Goal: Task Accomplishment & Management: Use online tool/utility

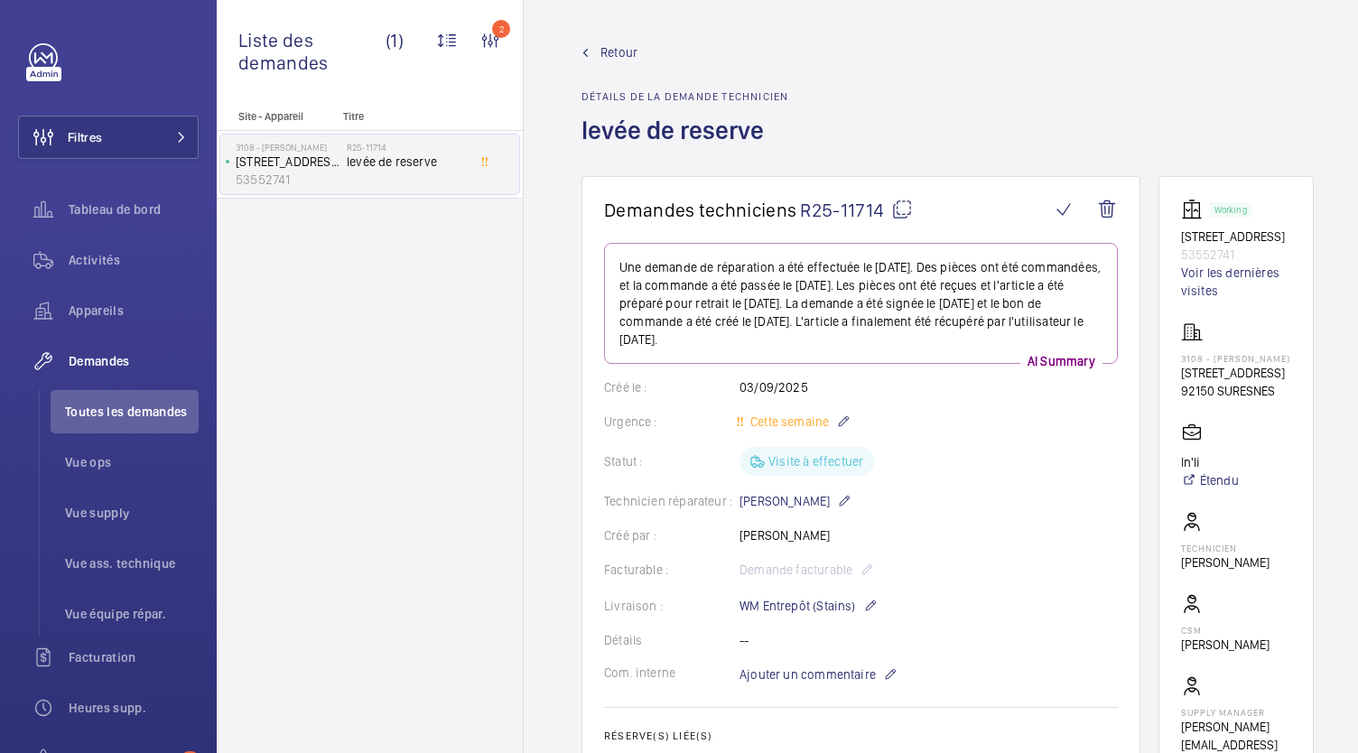
scroll to position [912, 0]
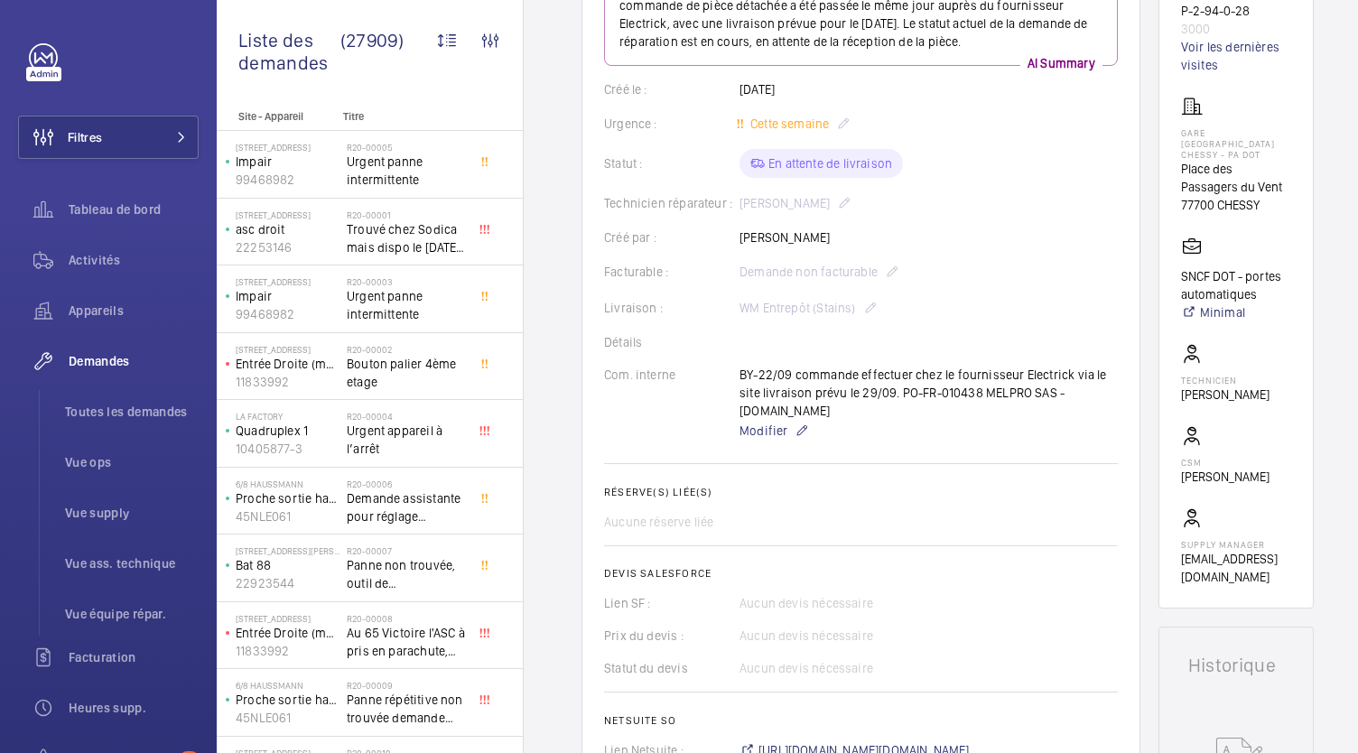
scroll to position [194, 0]
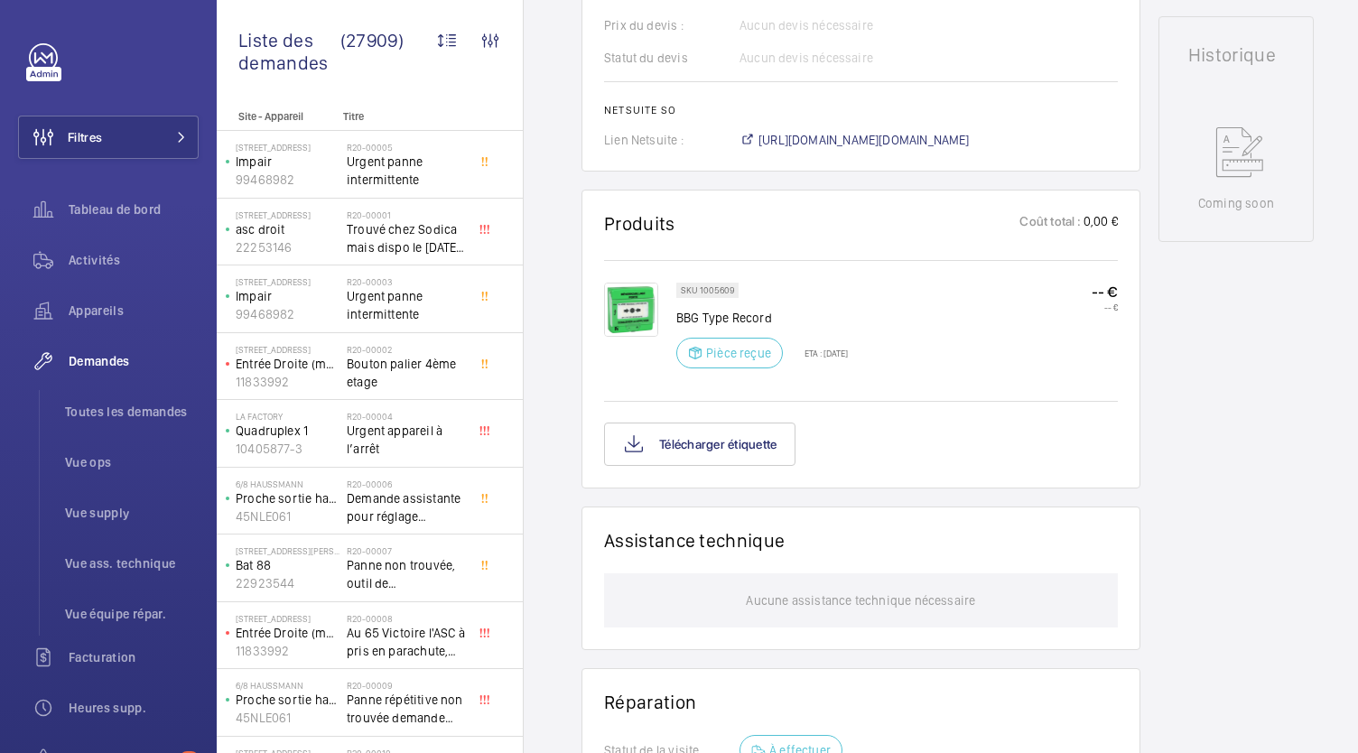
scroll to position [893, 0]
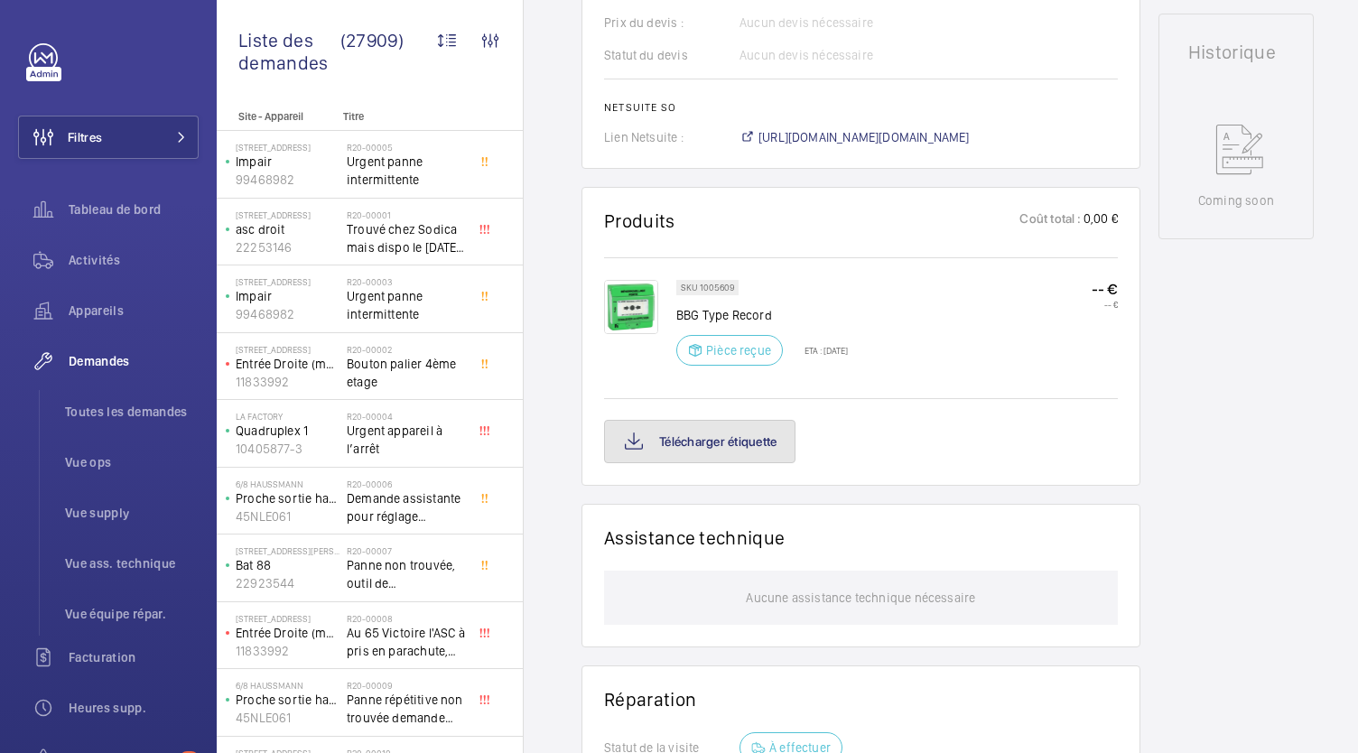
click at [742, 420] on button "Télécharger étiquette" at bounding box center [699, 441] width 191 height 43
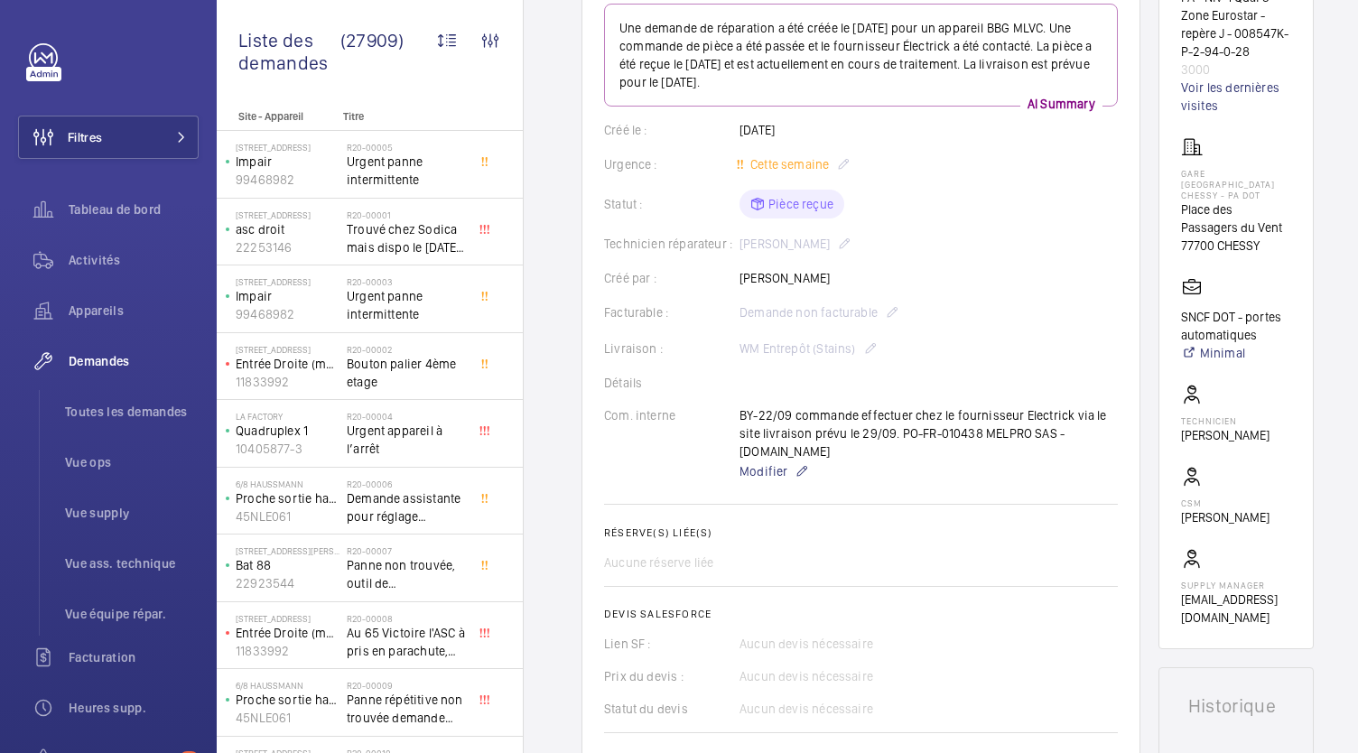
scroll to position [0, 0]
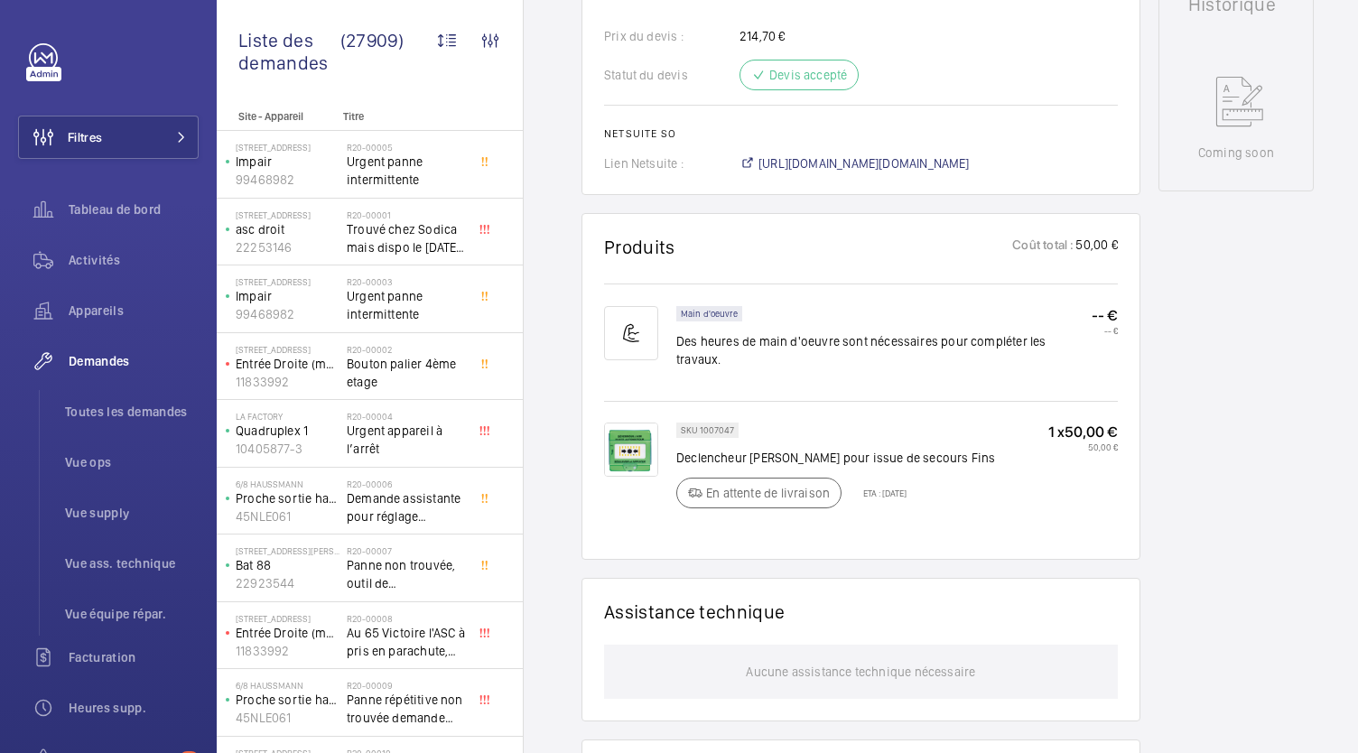
scroll to position [942, 0]
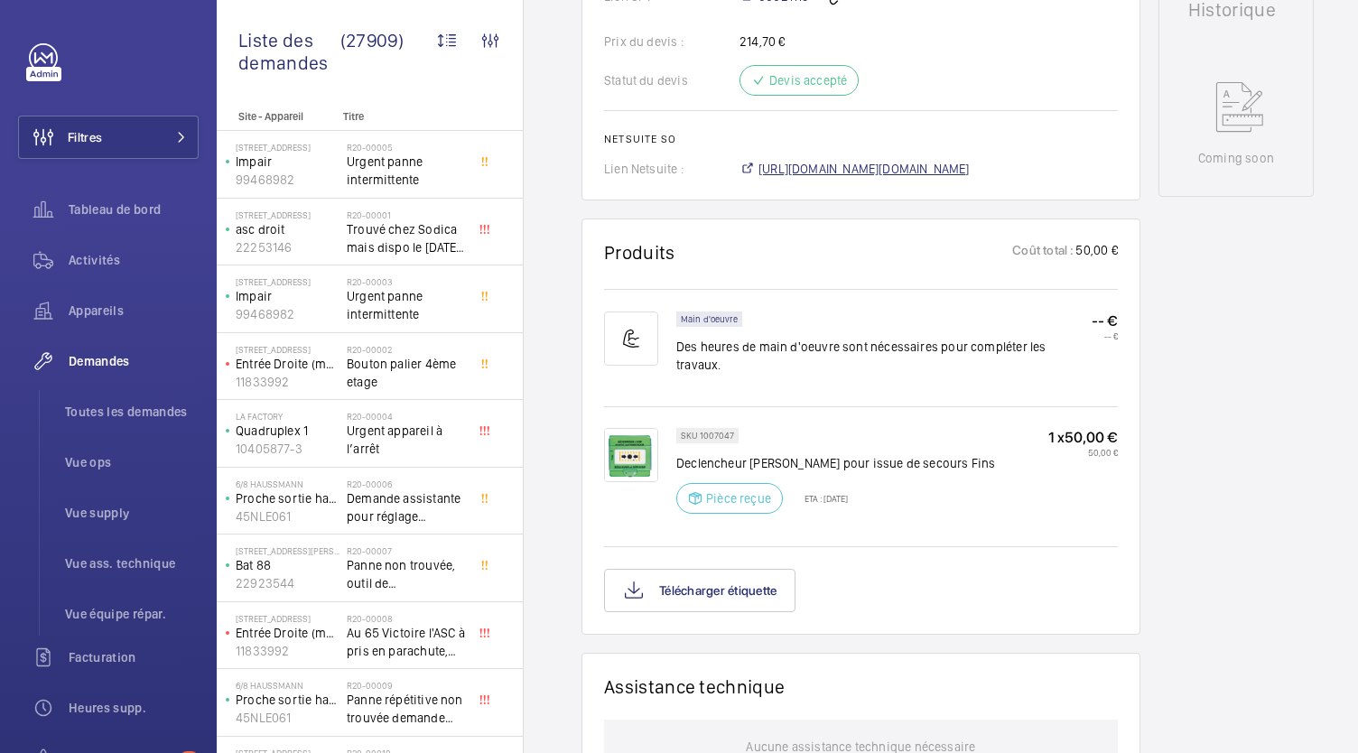
scroll to position [954, 0]
click at [826, 178] on span "https://6461500.app.netsuite.com/app/accounting/transactions/salesord.nl?id=301…" at bounding box center [864, 169] width 211 height 18
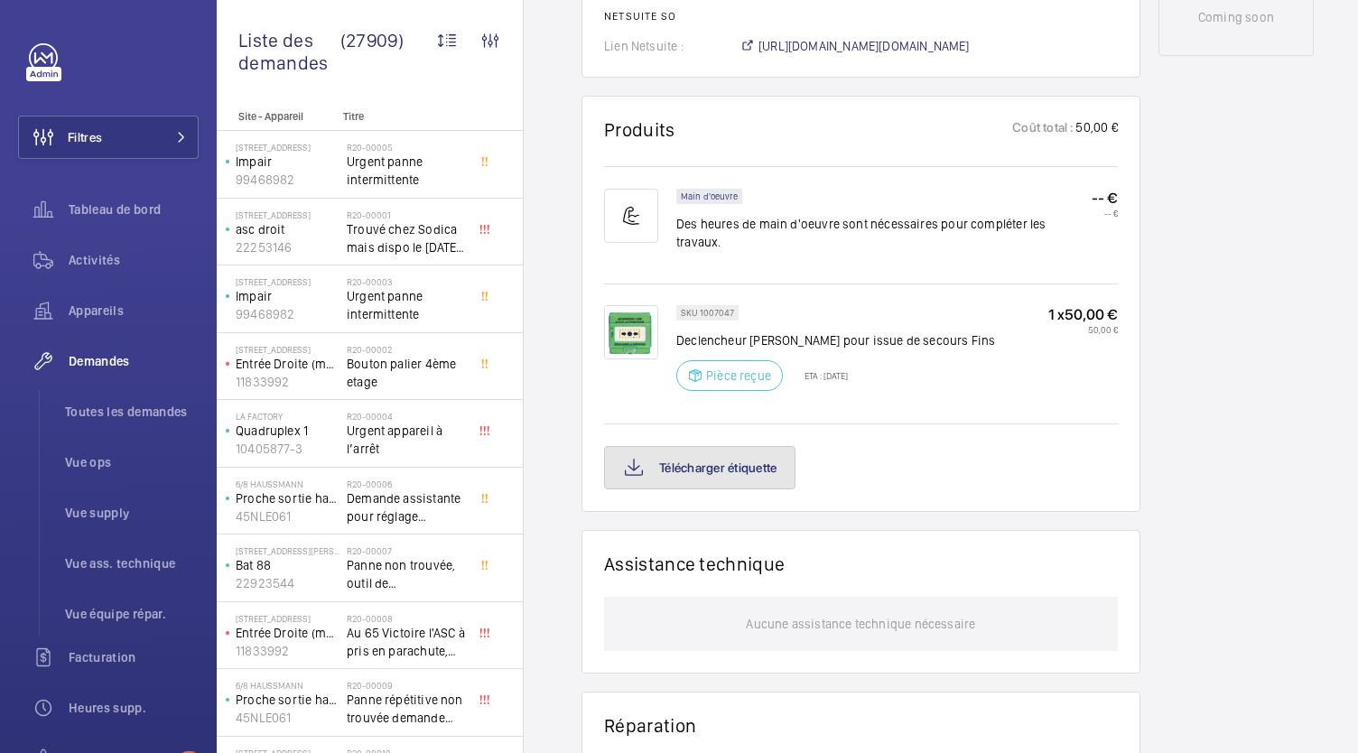
click at [701, 476] on button "Télécharger étiquette" at bounding box center [699, 467] width 191 height 43
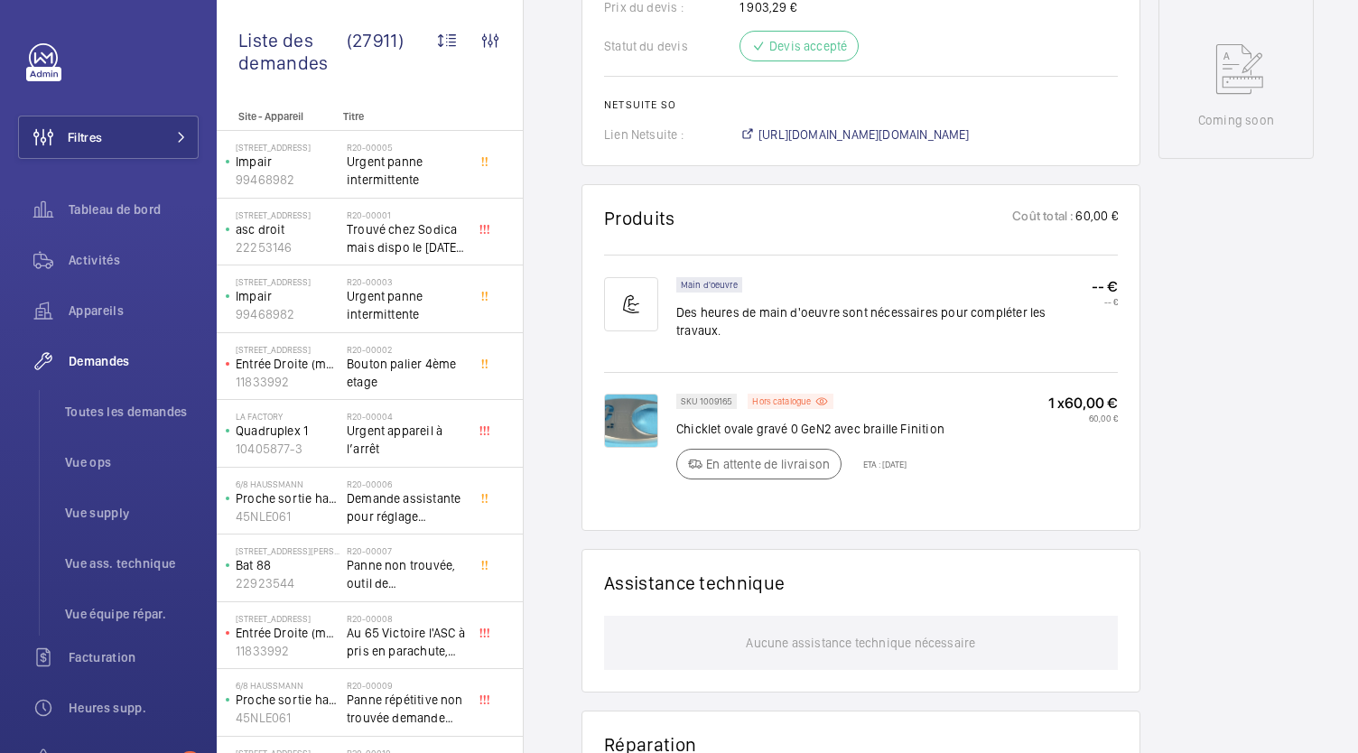
scroll to position [897, 0]
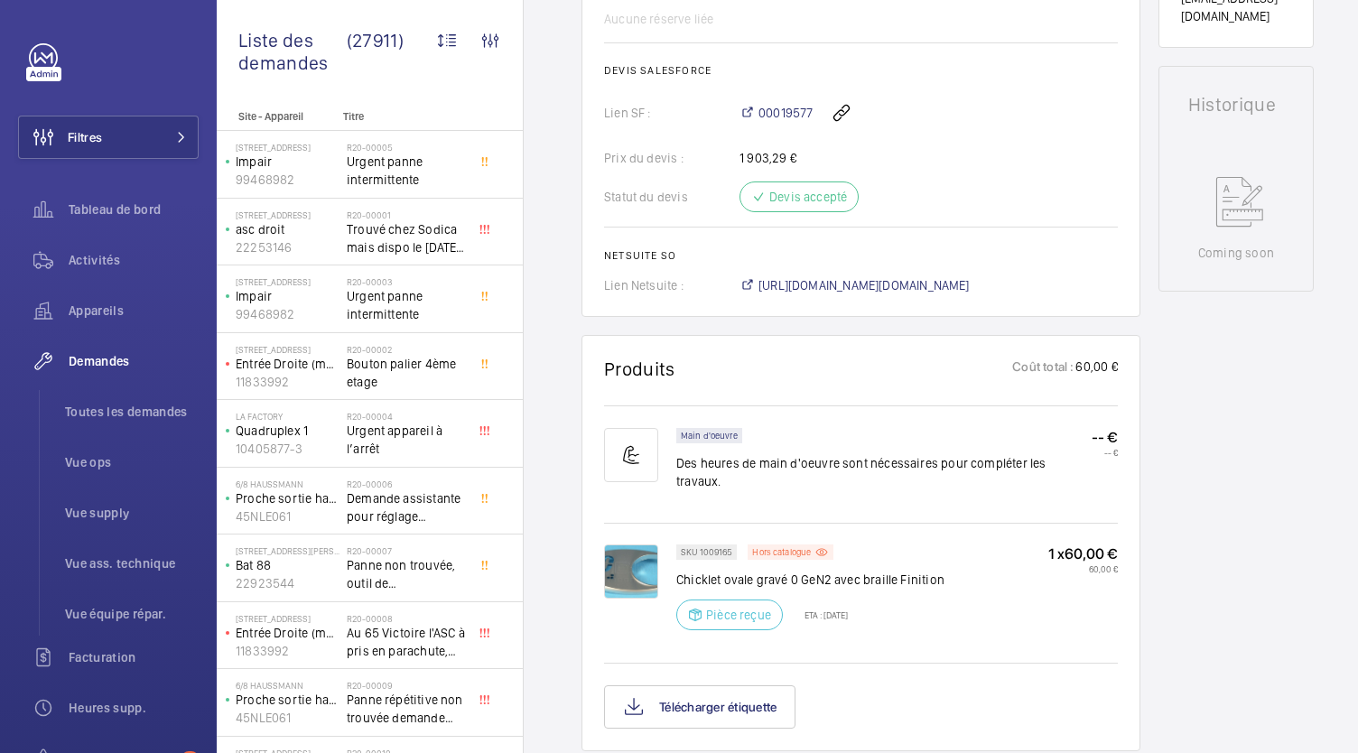
scroll to position [888, 0]
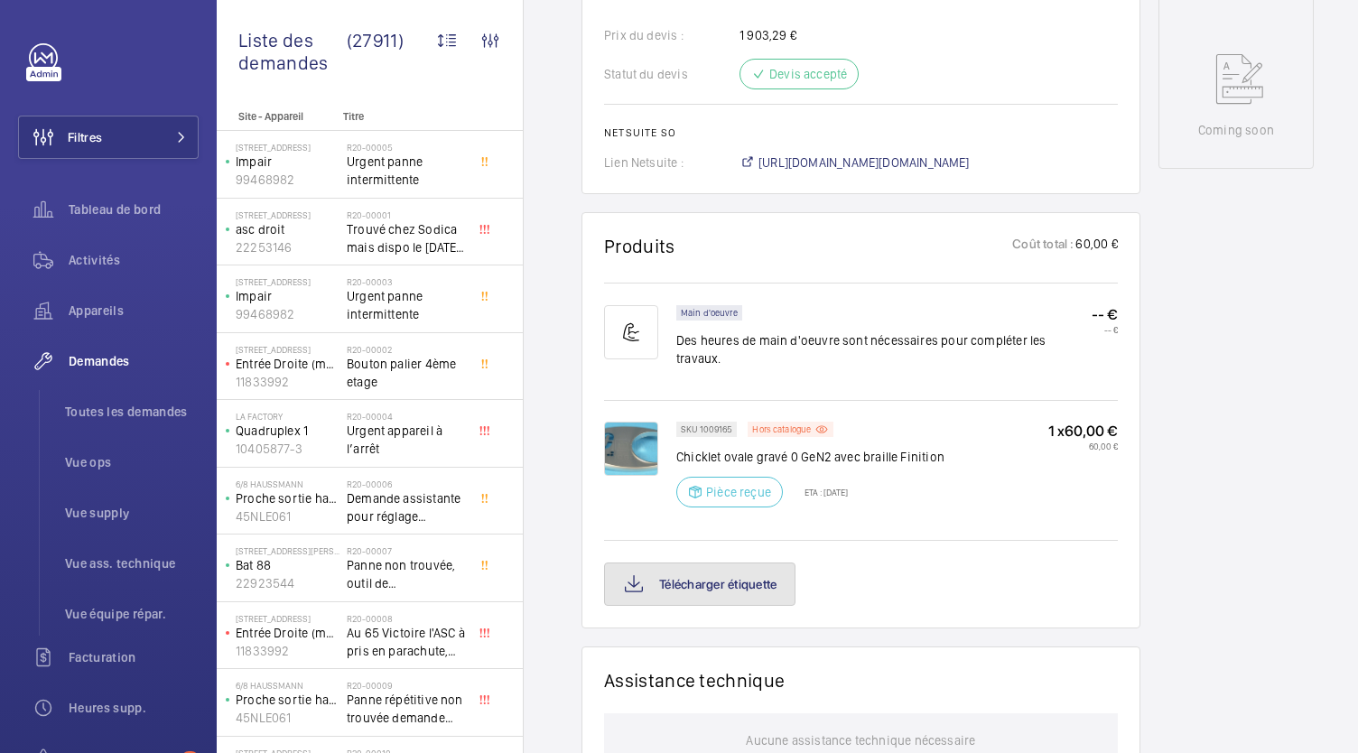
click at [725, 573] on button "Télécharger étiquette" at bounding box center [699, 584] width 191 height 43
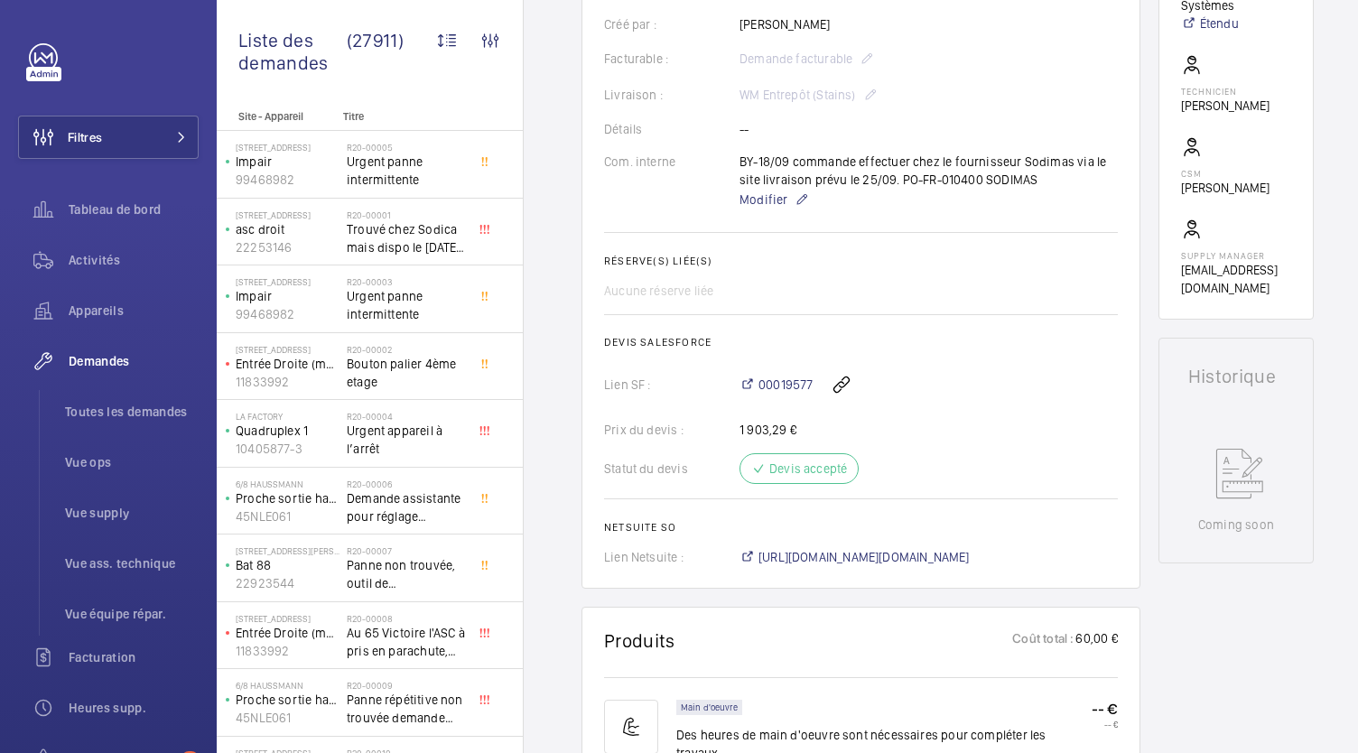
scroll to position [491, 0]
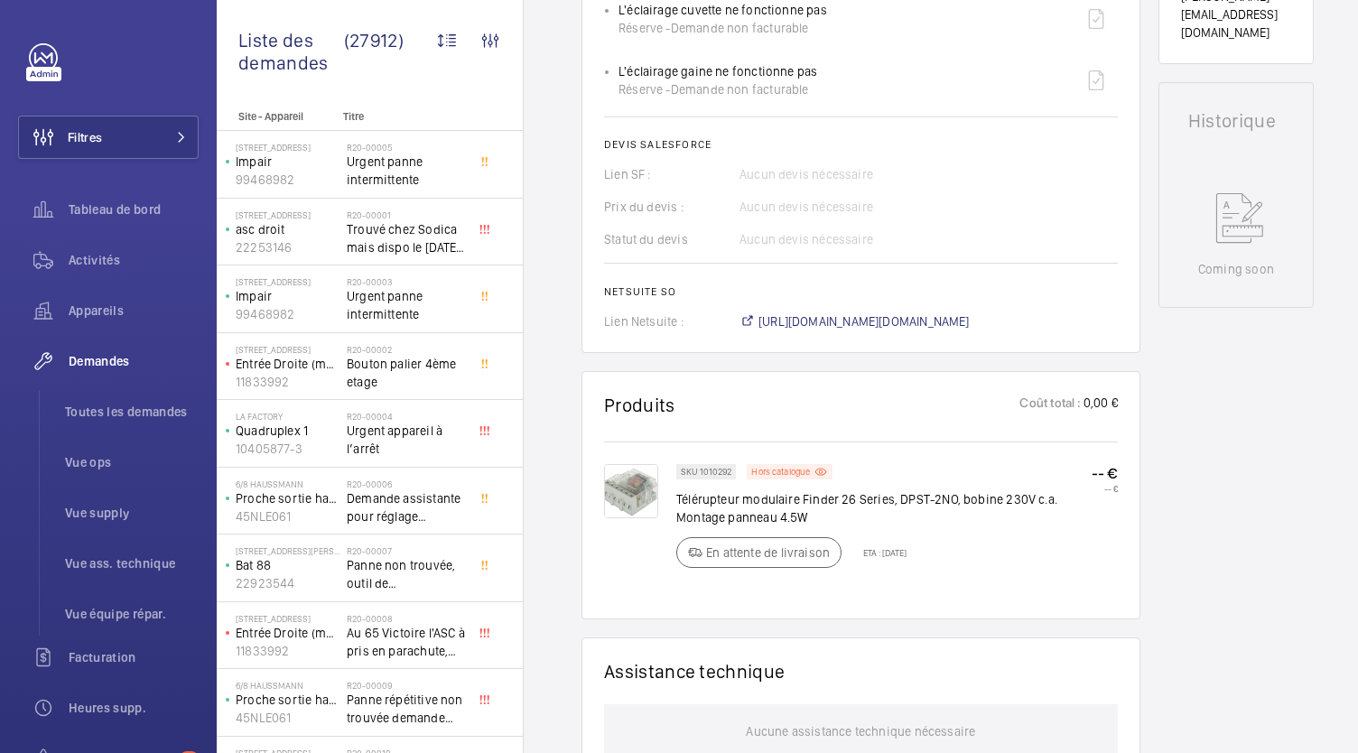
scroll to position [765, 0]
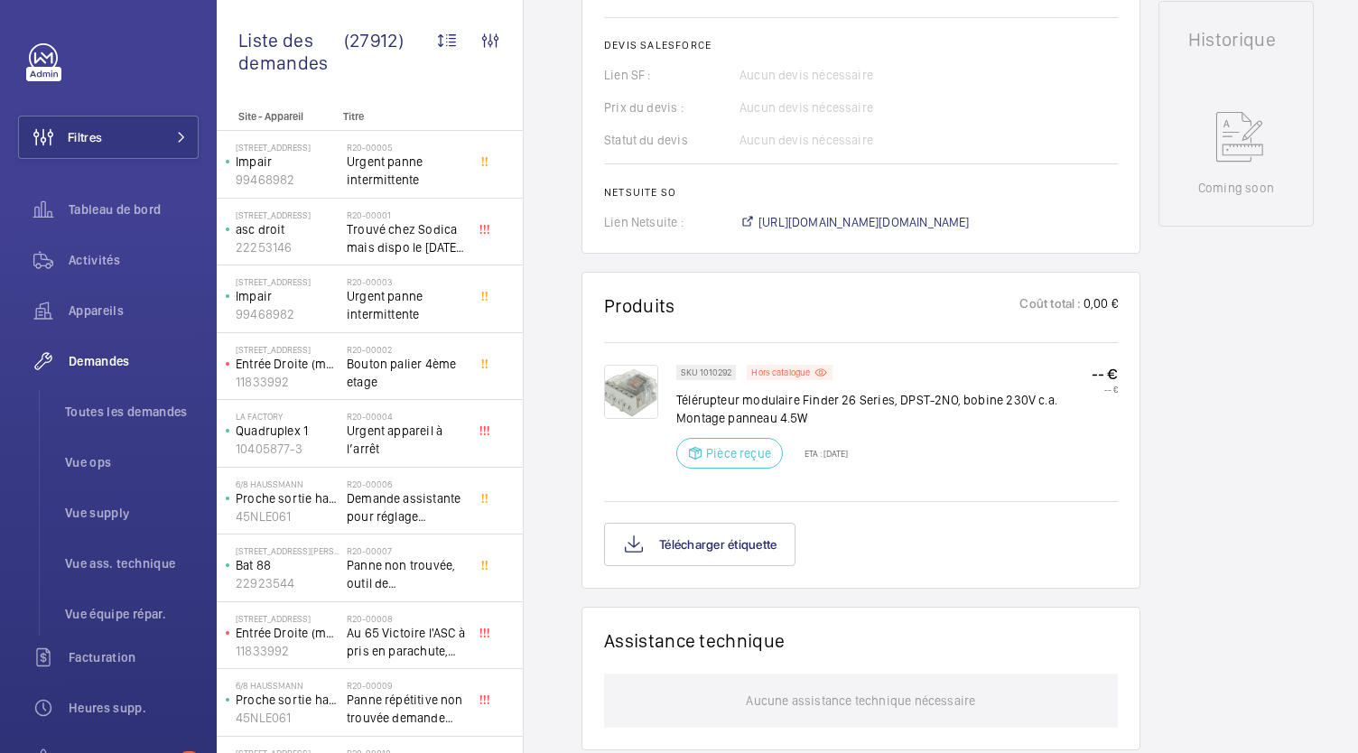
scroll to position [843, 0]
click at [722, 549] on button "Télécharger étiquette" at bounding box center [699, 542] width 191 height 43
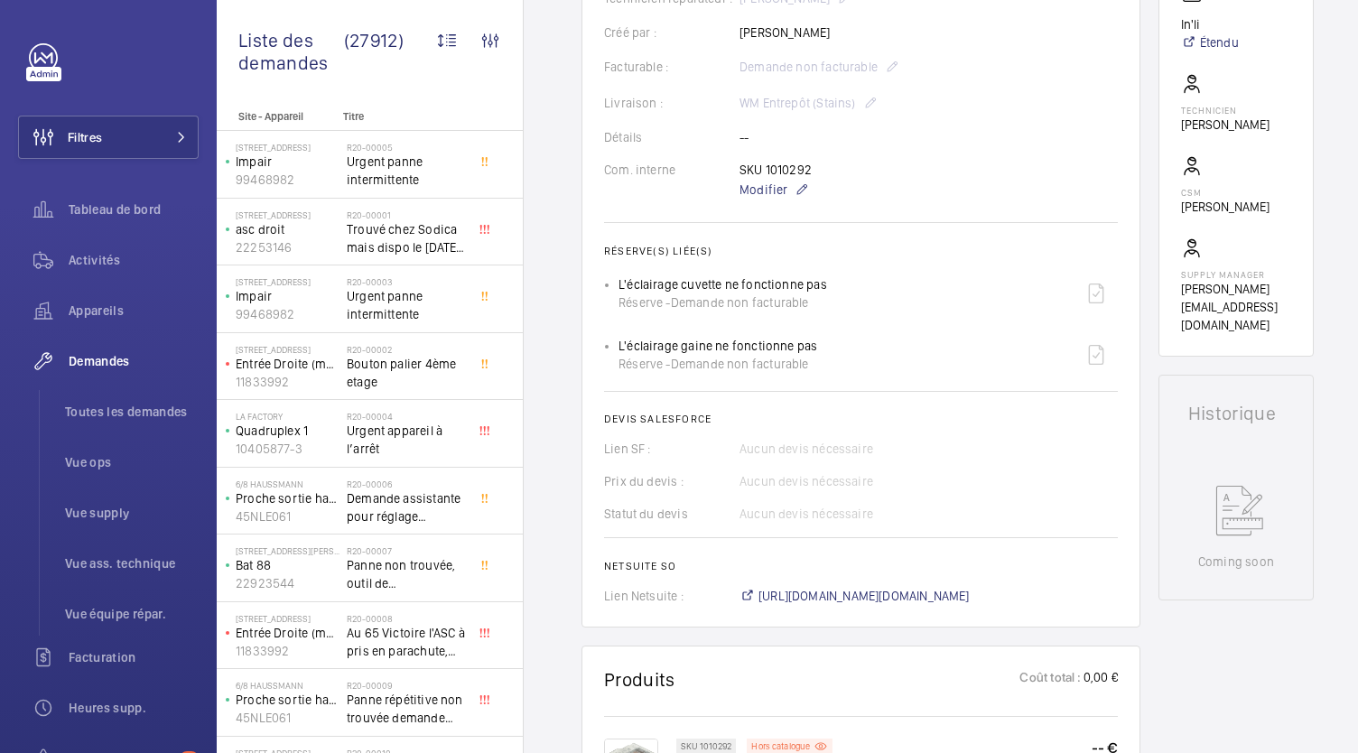
scroll to position [462, 0]
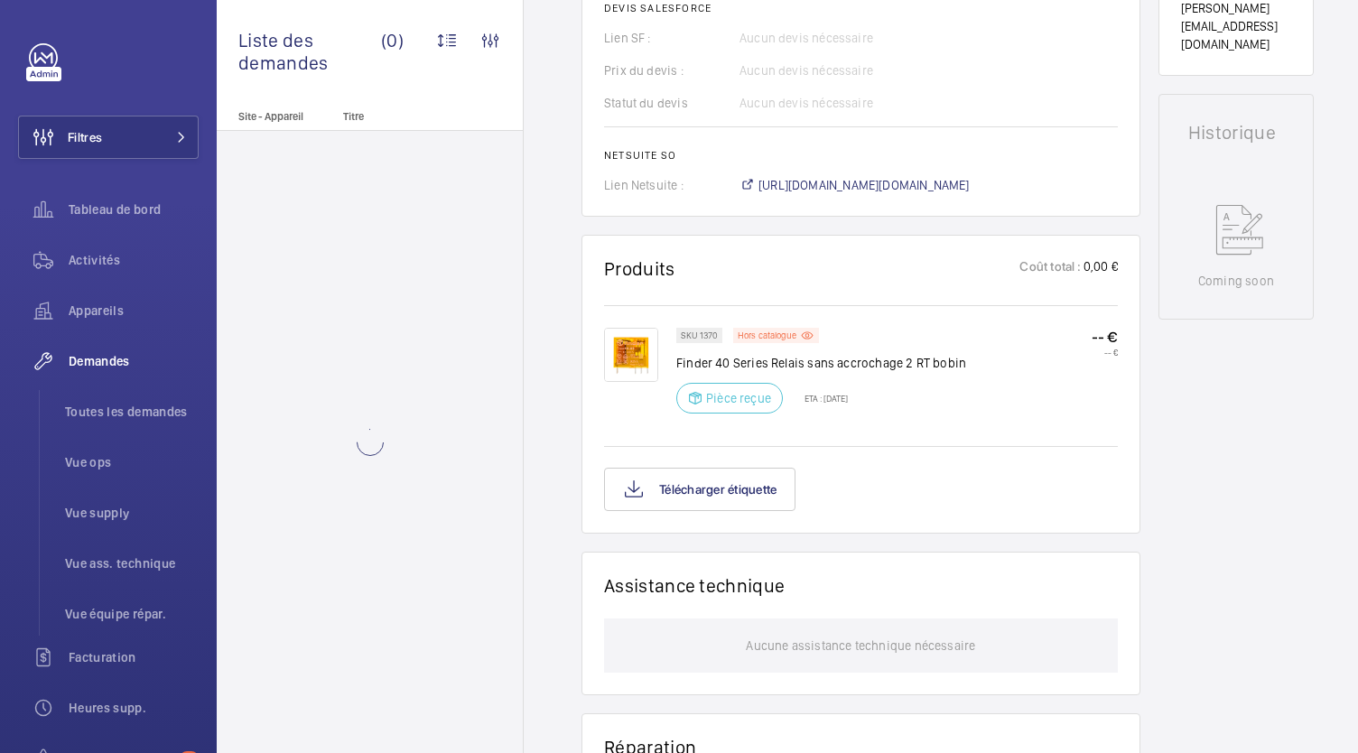
scroll to position [775, 0]
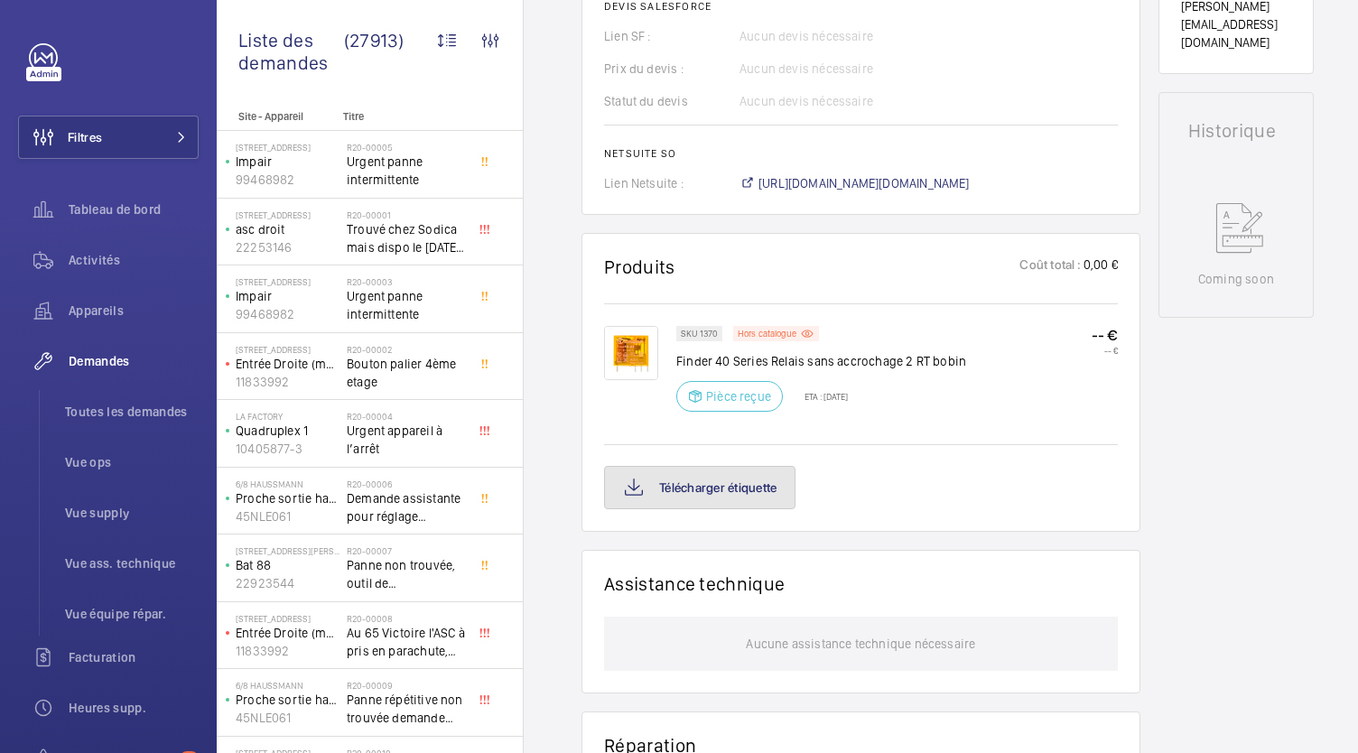
click at [745, 492] on button "Télécharger étiquette" at bounding box center [699, 487] width 191 height 43
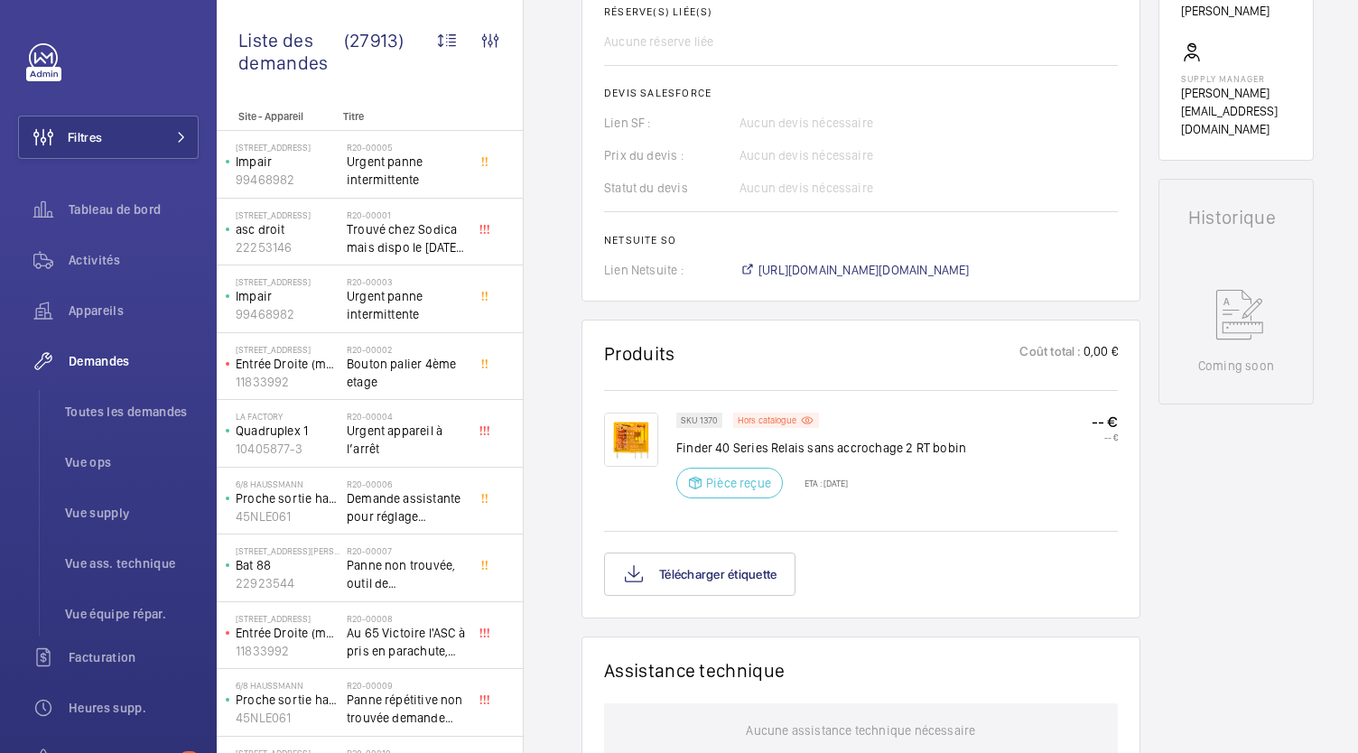
scroll to position [685, 0]
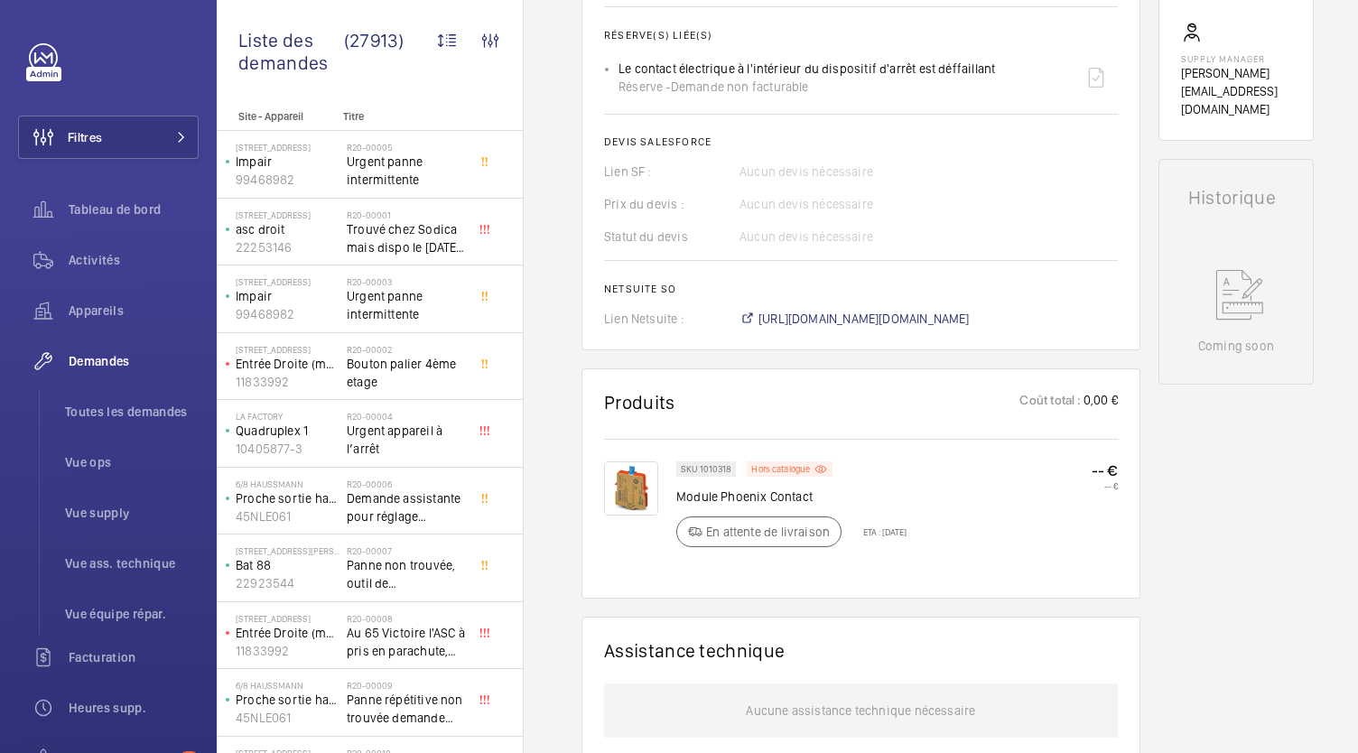
scroll to position [755, 0]
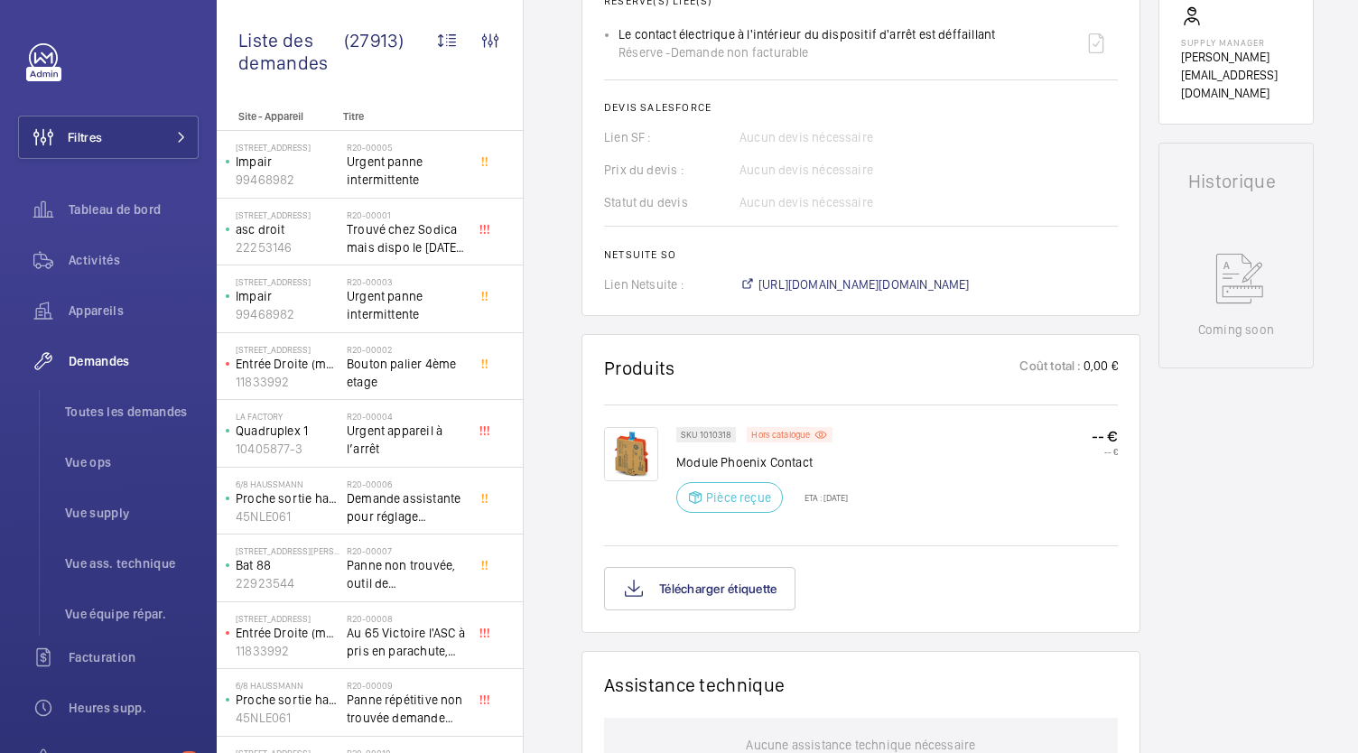
scroll to position [855, 0]
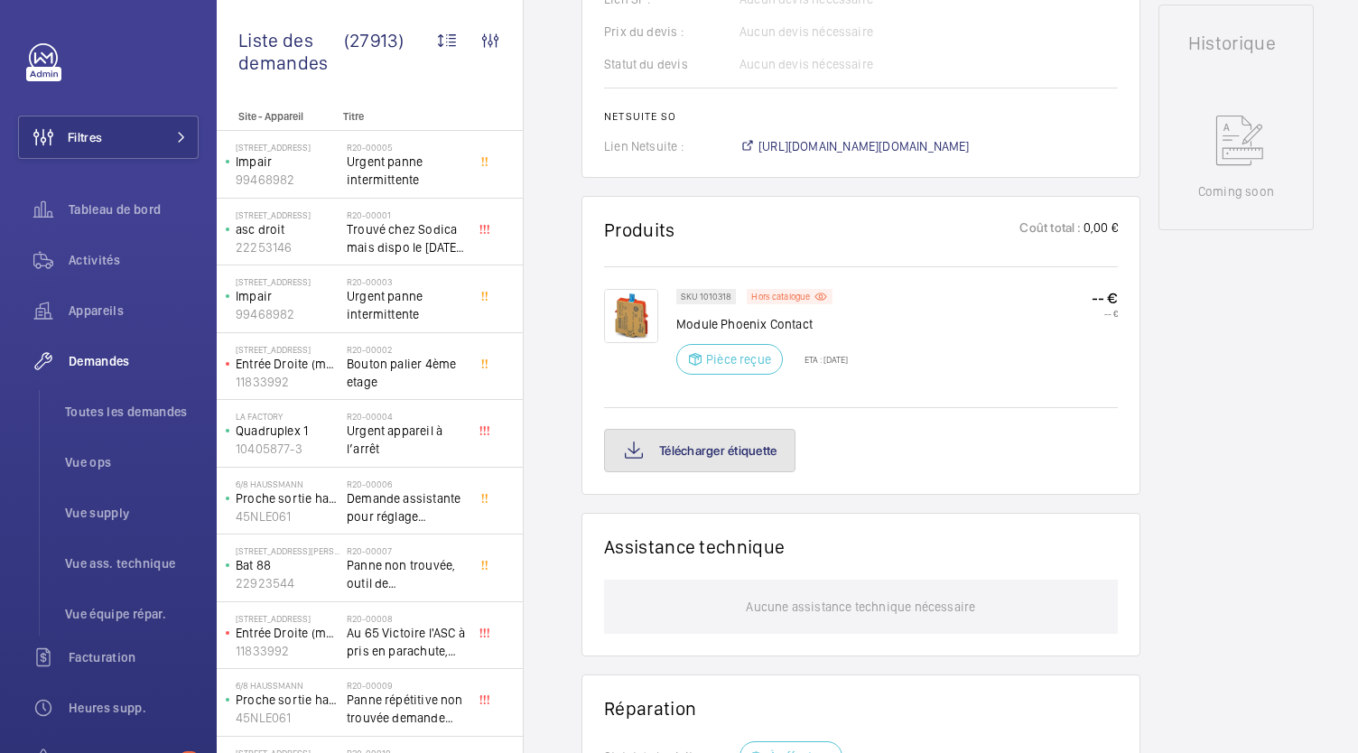
click at [743, 447] on button "Télécharger étiquette" at bounding box center [699, 450] width 191 height 43
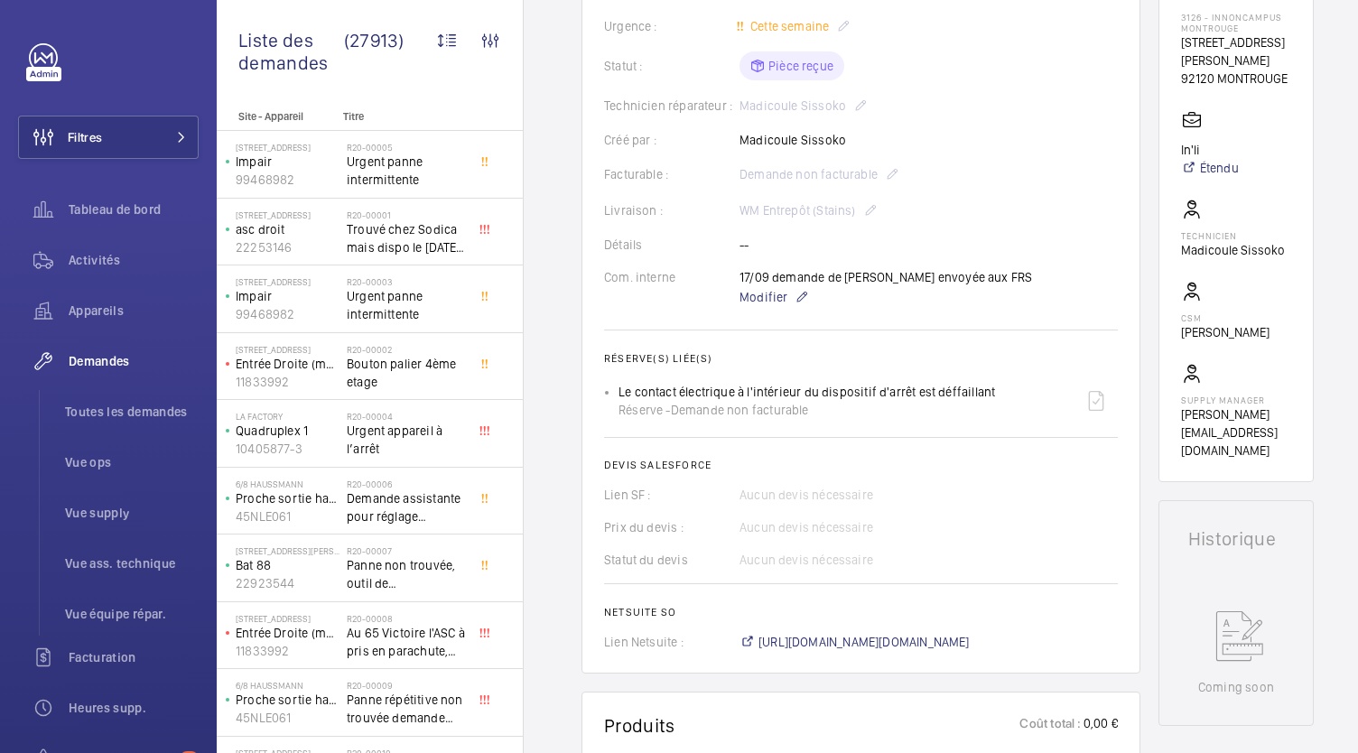
scroll to position [359, 0]
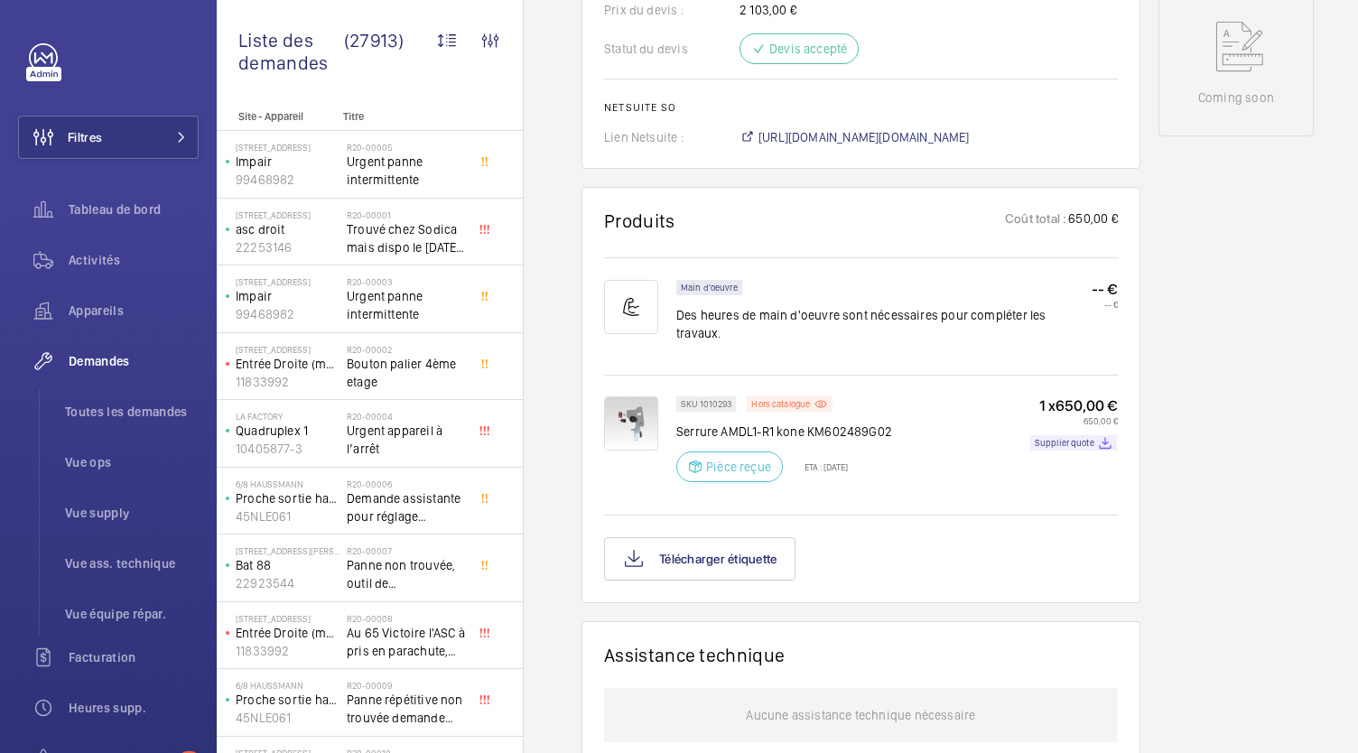
scroll to position [967, 0]
click at [698, 537] on button "Télécharger étiquette" at bounding box center [699, 558] width 191 height 43
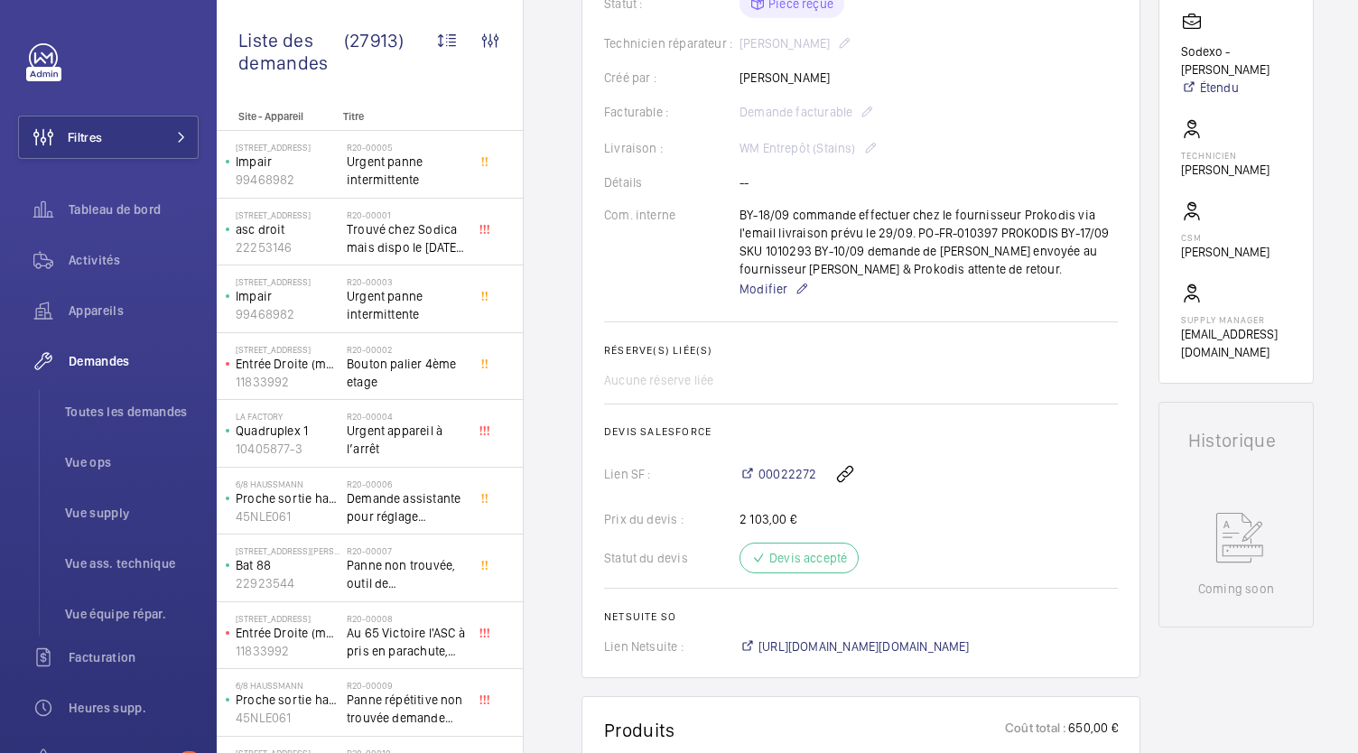
scroll to position [448, 0]
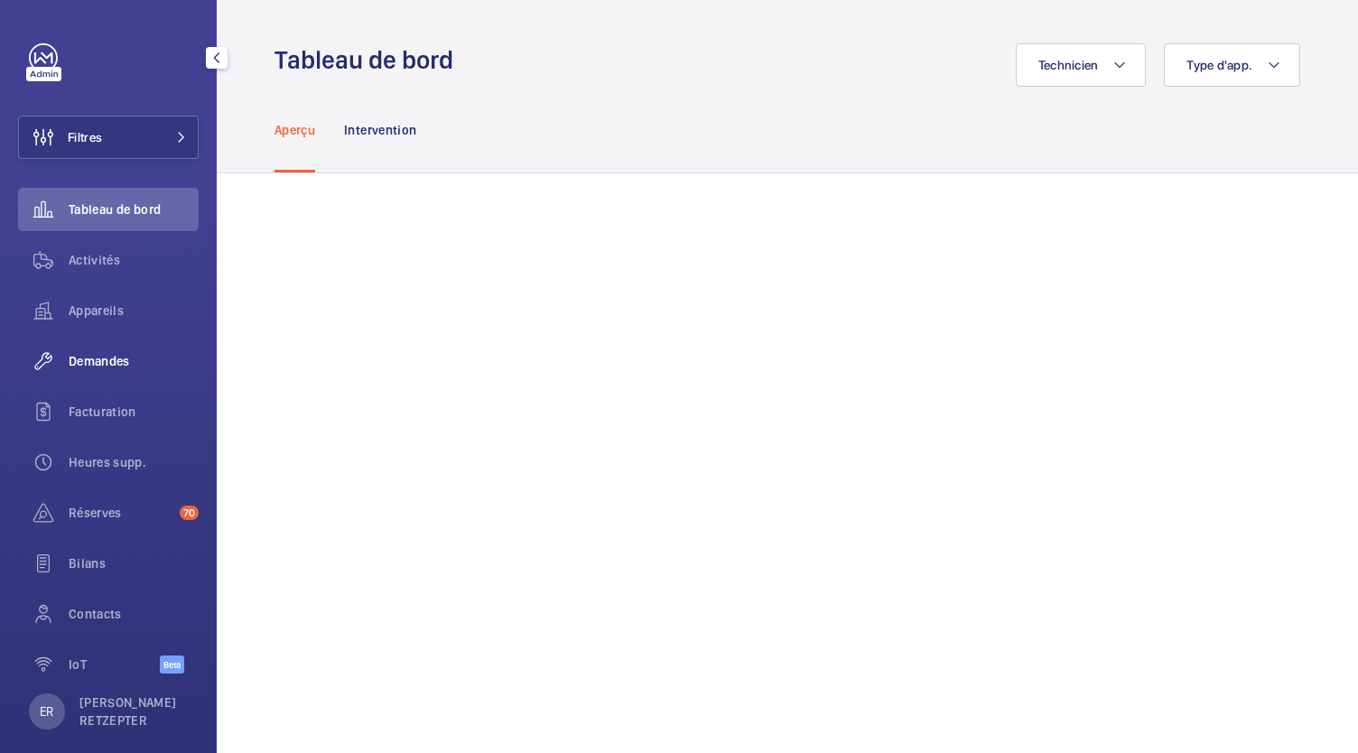
click at [119, 371] on div "Demandes" at bounding box center [108, 361] width 181 height 43
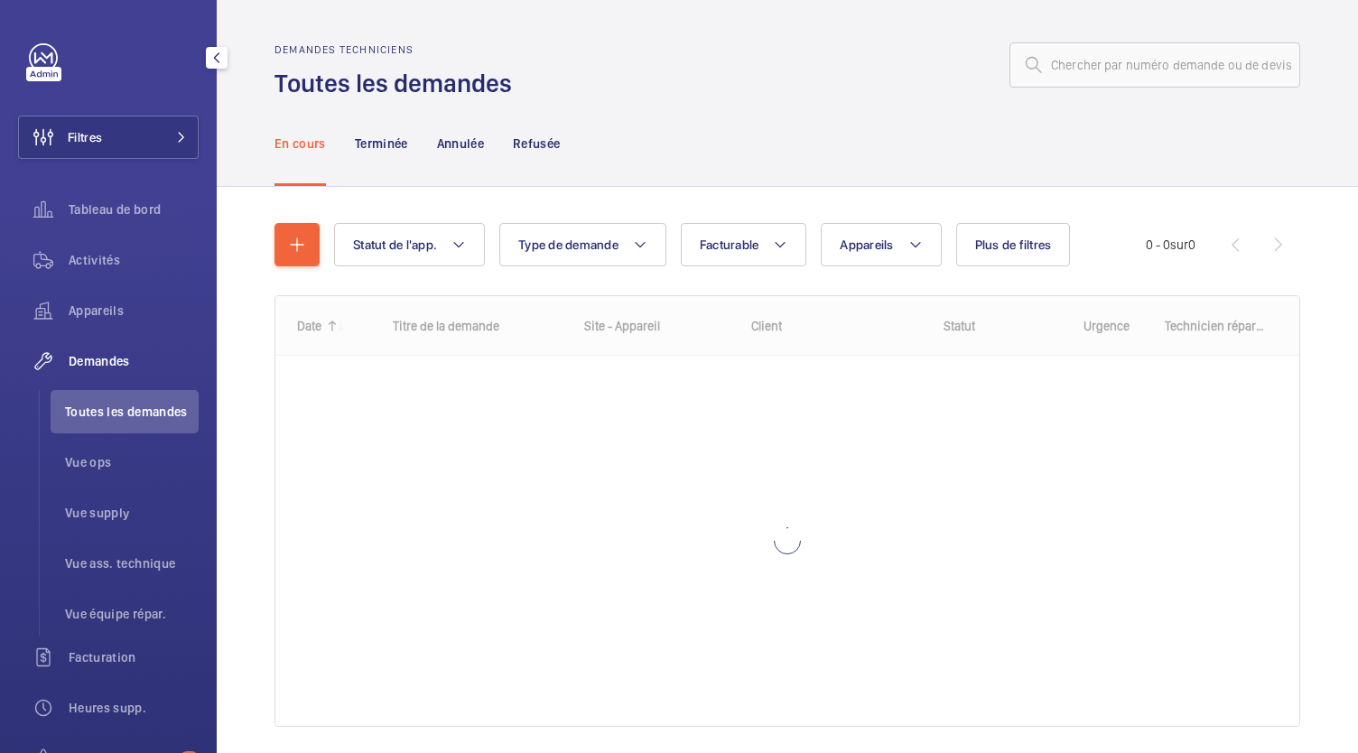
click at [121, 415] on span "Toutes les demandes" at bounding box center [132, 412] width 134 height 18
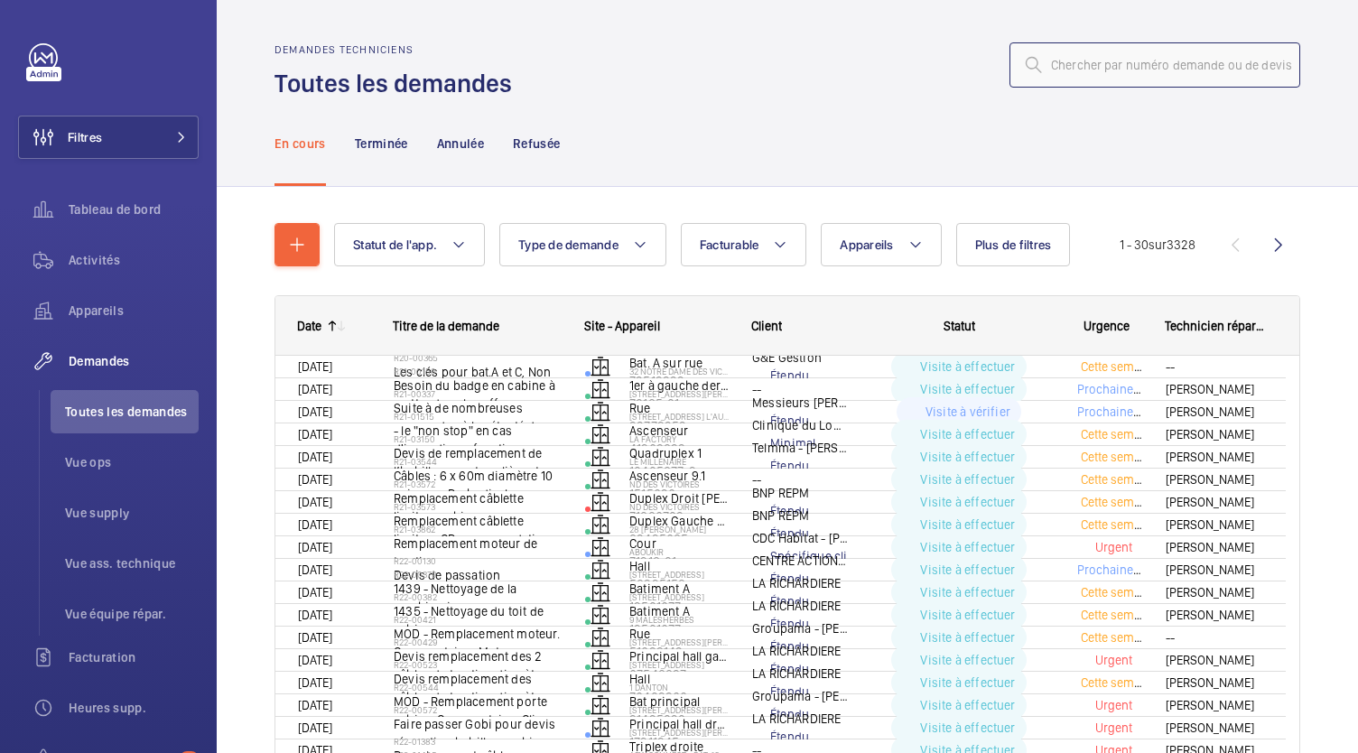
click at [1068, 60] on input "text" at bounding box center [1155, 64] width 291 height 45
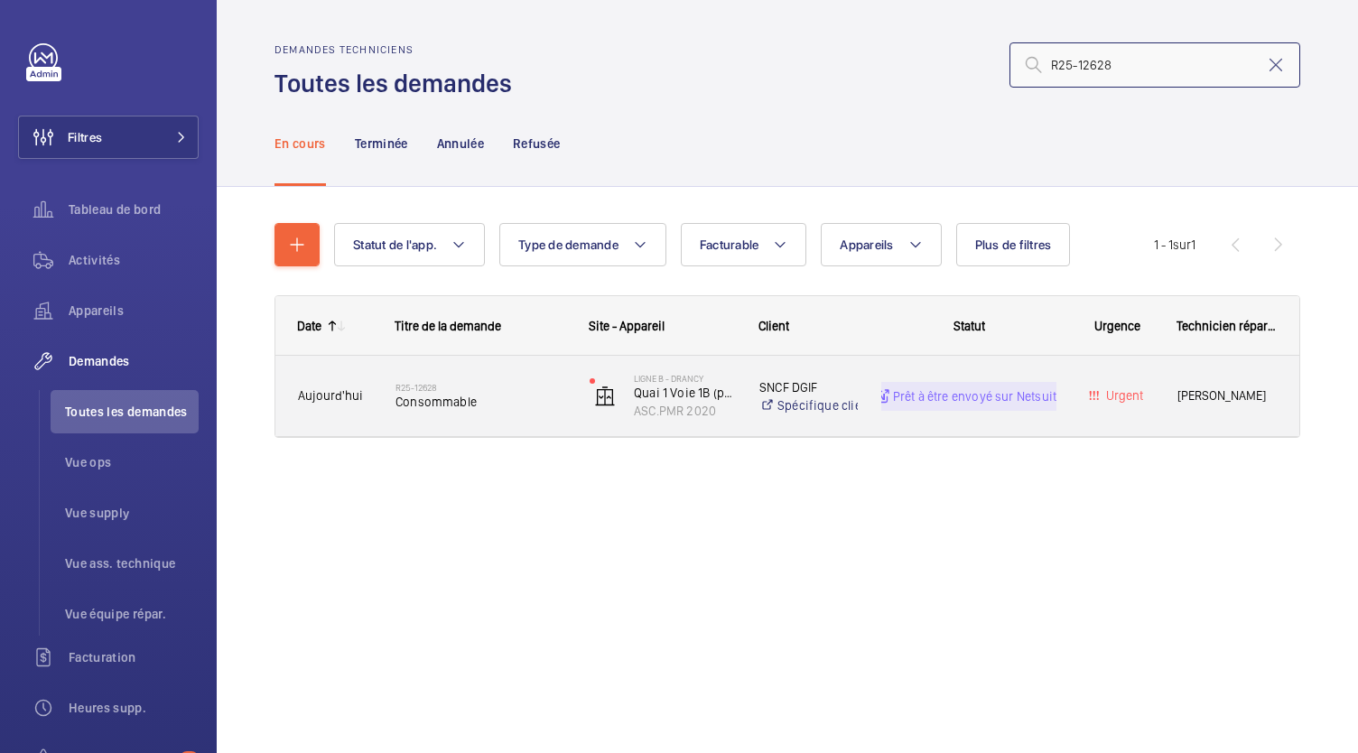
type input "R25-12628"
click at [432, 404] on span "Consommable" at bounding box center [481, 402] width 171 height 18
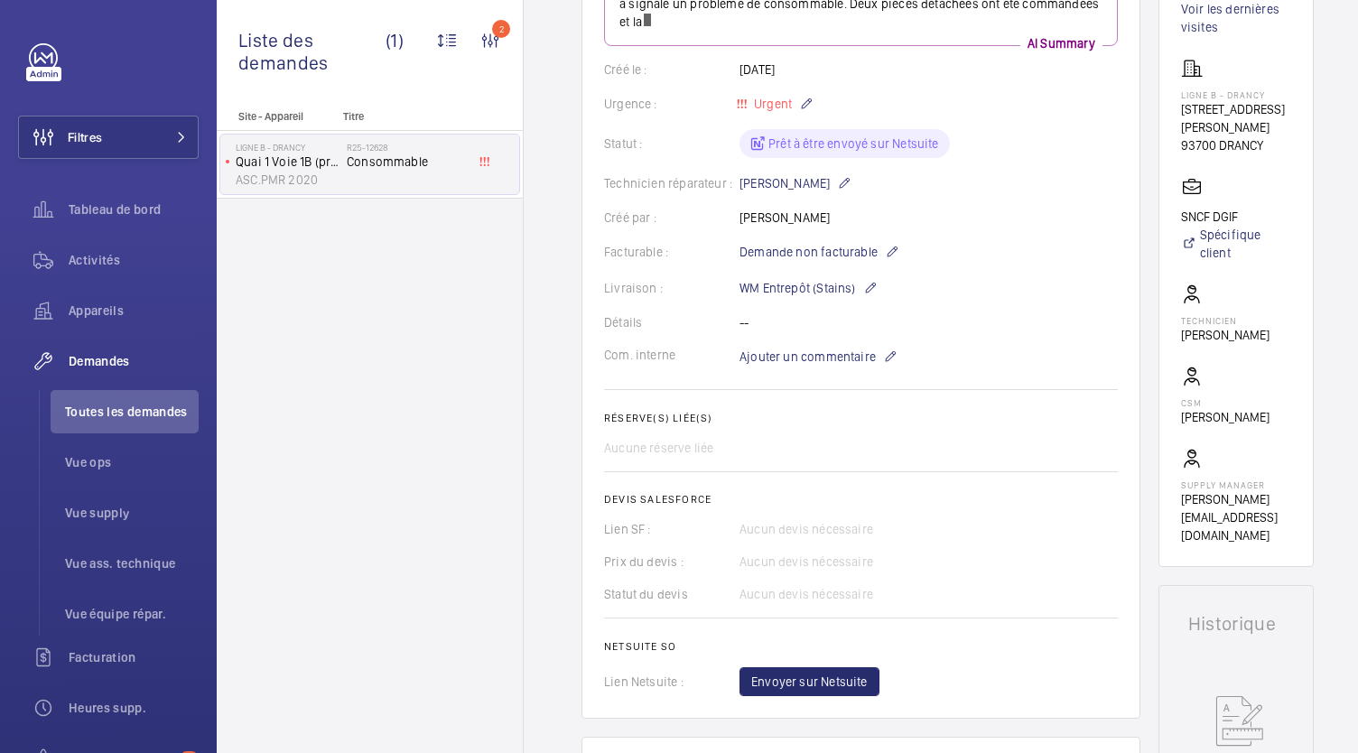
scroll to position [505, 0]
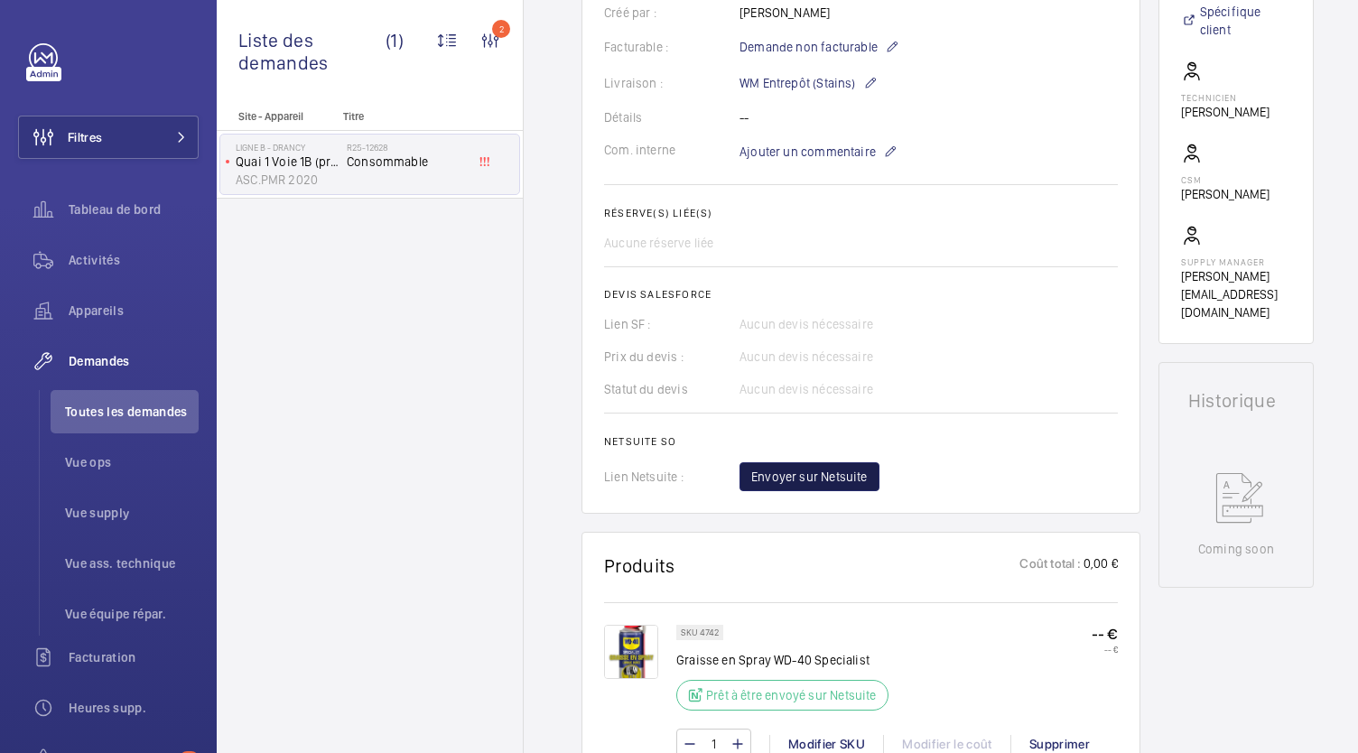
click at [771, 473] on span "Envoyer sur Netsuite" at bounding box center [809, 477] width 117 height 18
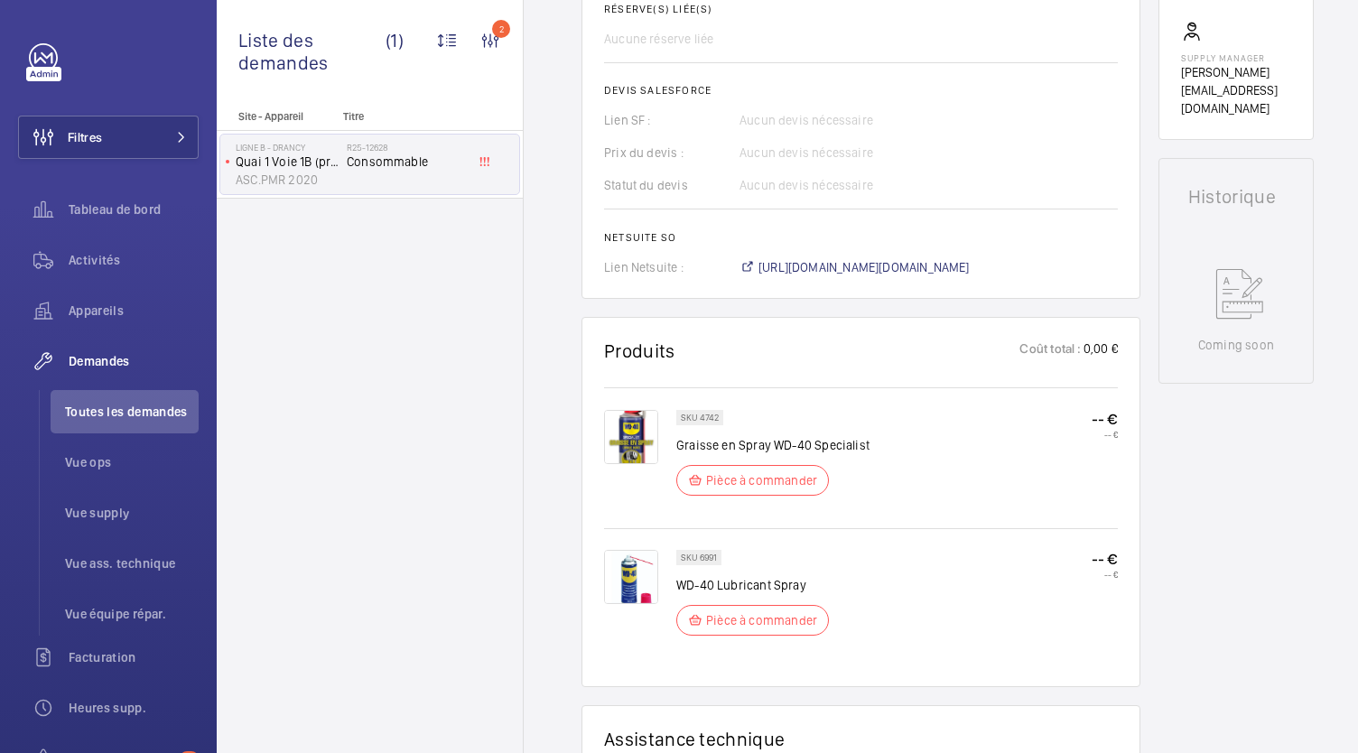
scroll to position [710, 0]
click at [834, 268] on span "https://6461500.app.netsuite.com/app/accounting/transactions/salesord.nl?id=303…" at bounding box center [864, 266] width 211 height 18
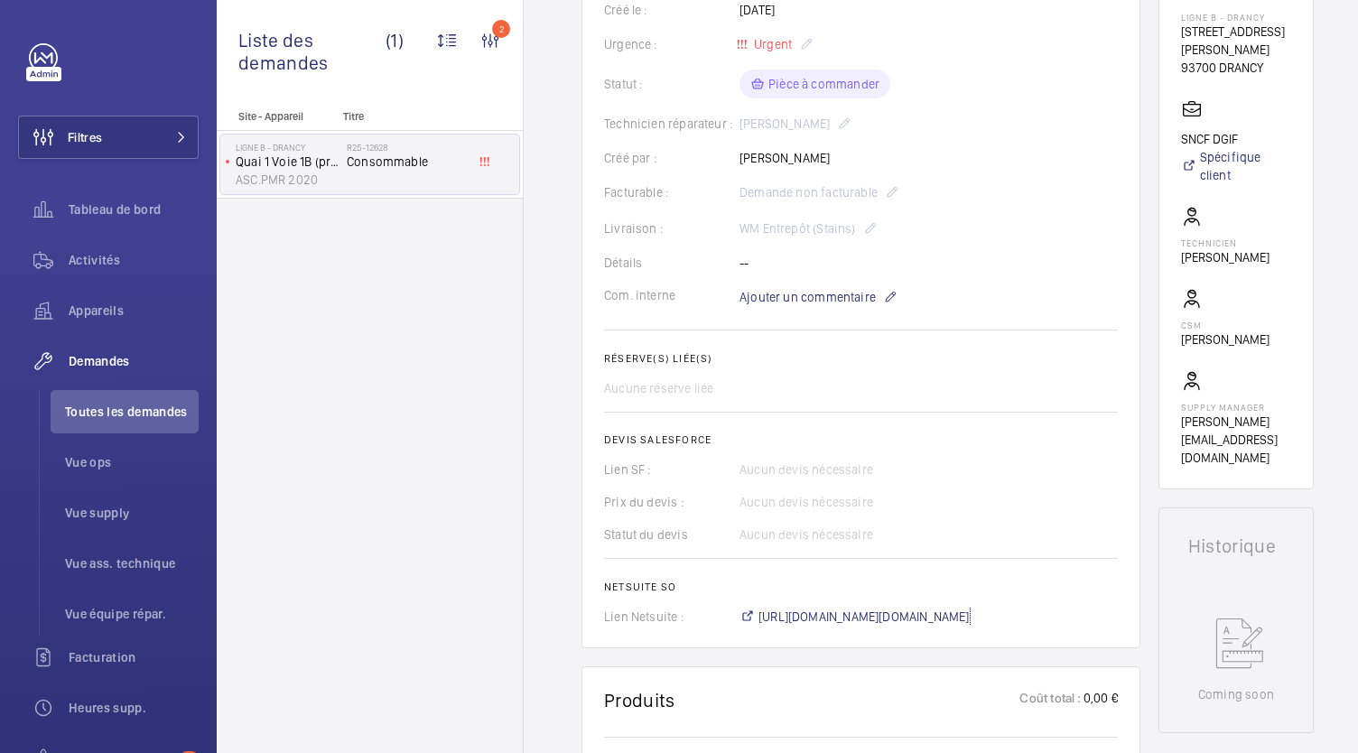
scroll to position [0, 0]
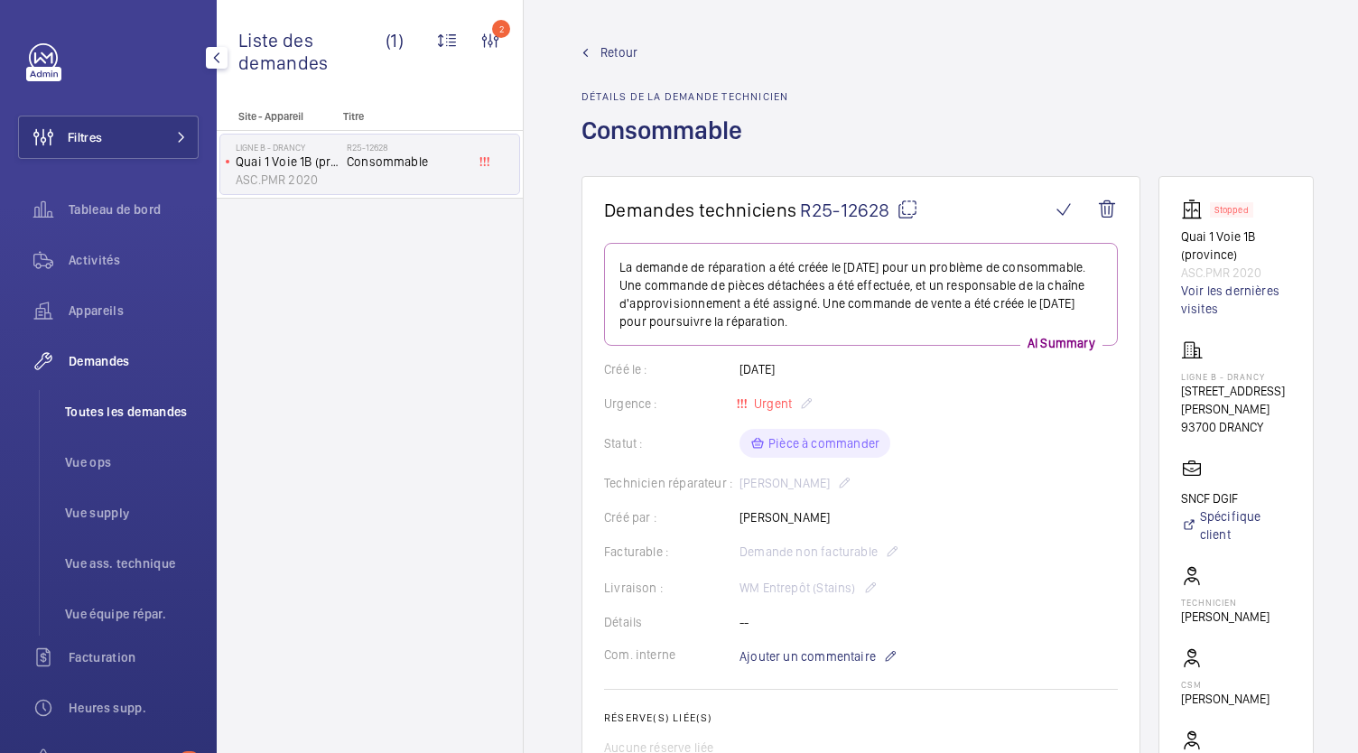
click at [166, 420] on span "Toutes les demandes" at bounding box center [132, 412] width 134 height 18
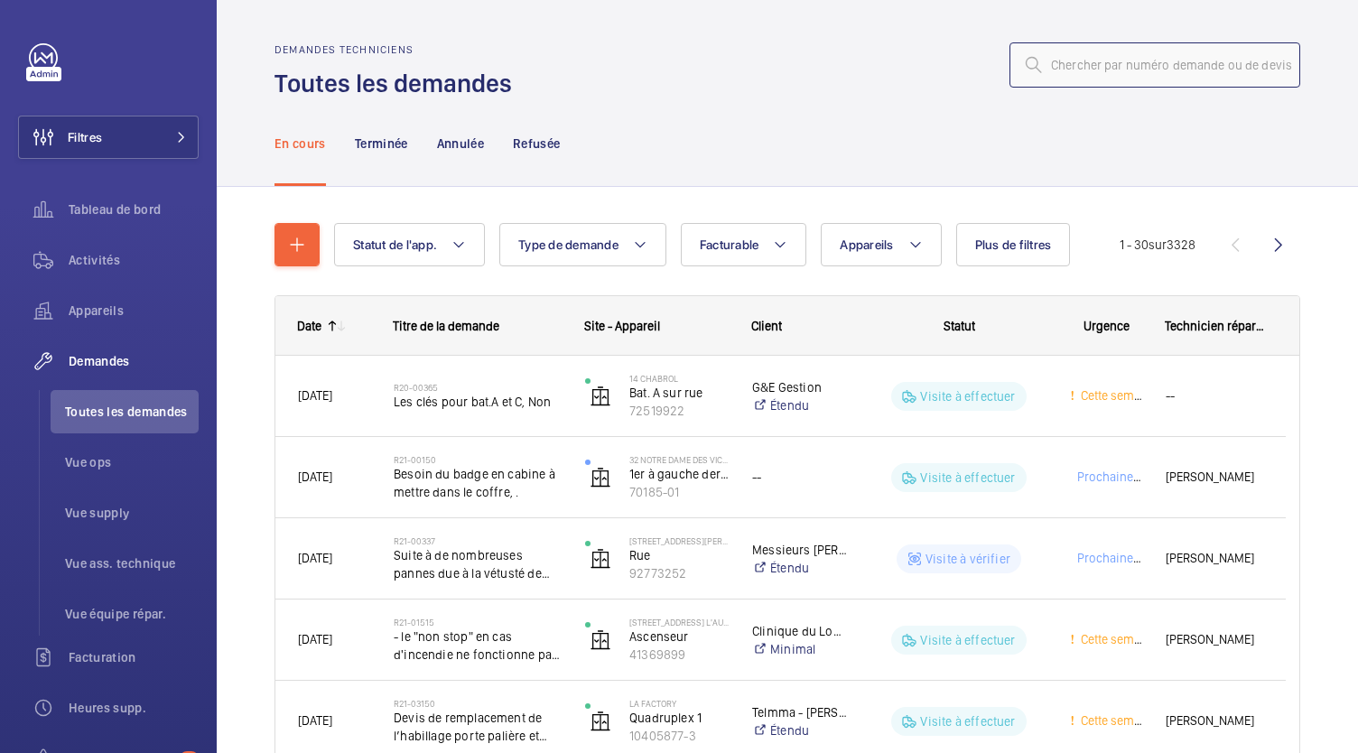
click at [1077, 75] on input "text" at bounding box center [1155, 64] width 291 height 45
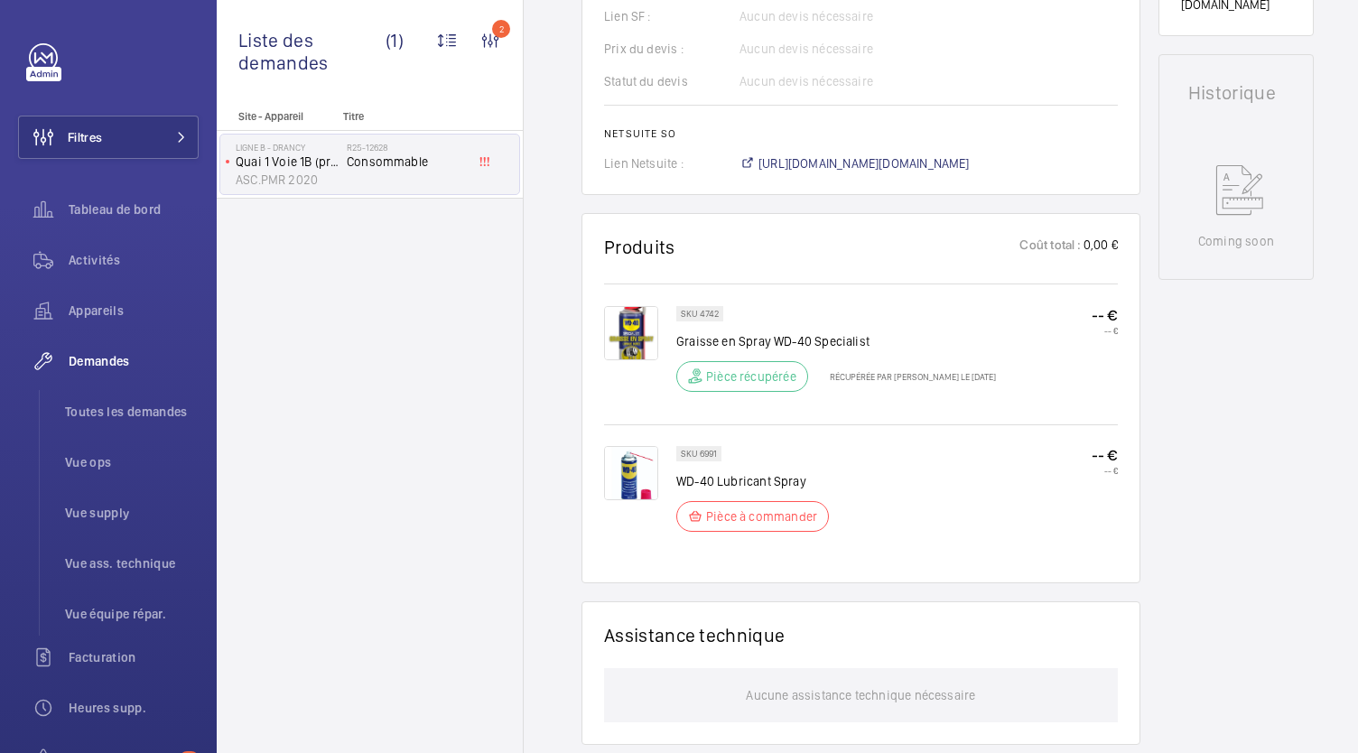
scroll to position [870, 0]
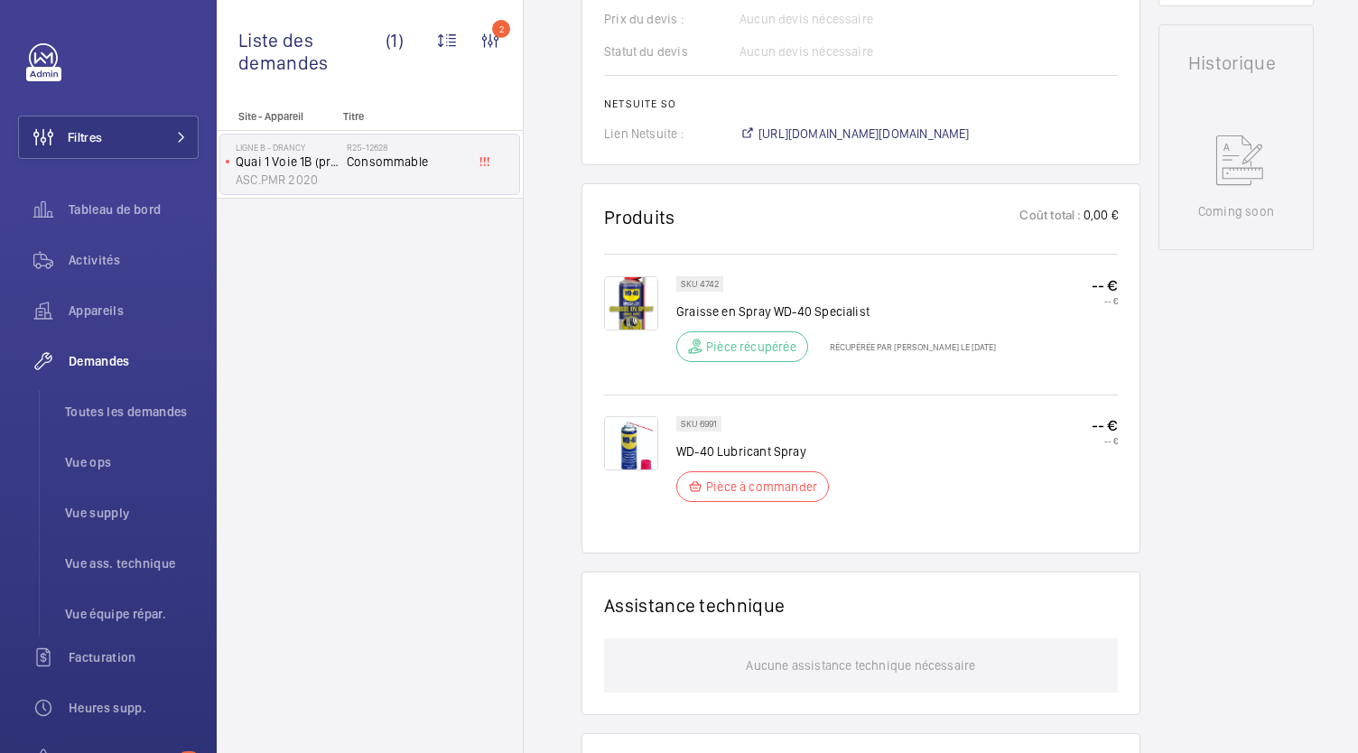
scroll to position [842, 0]
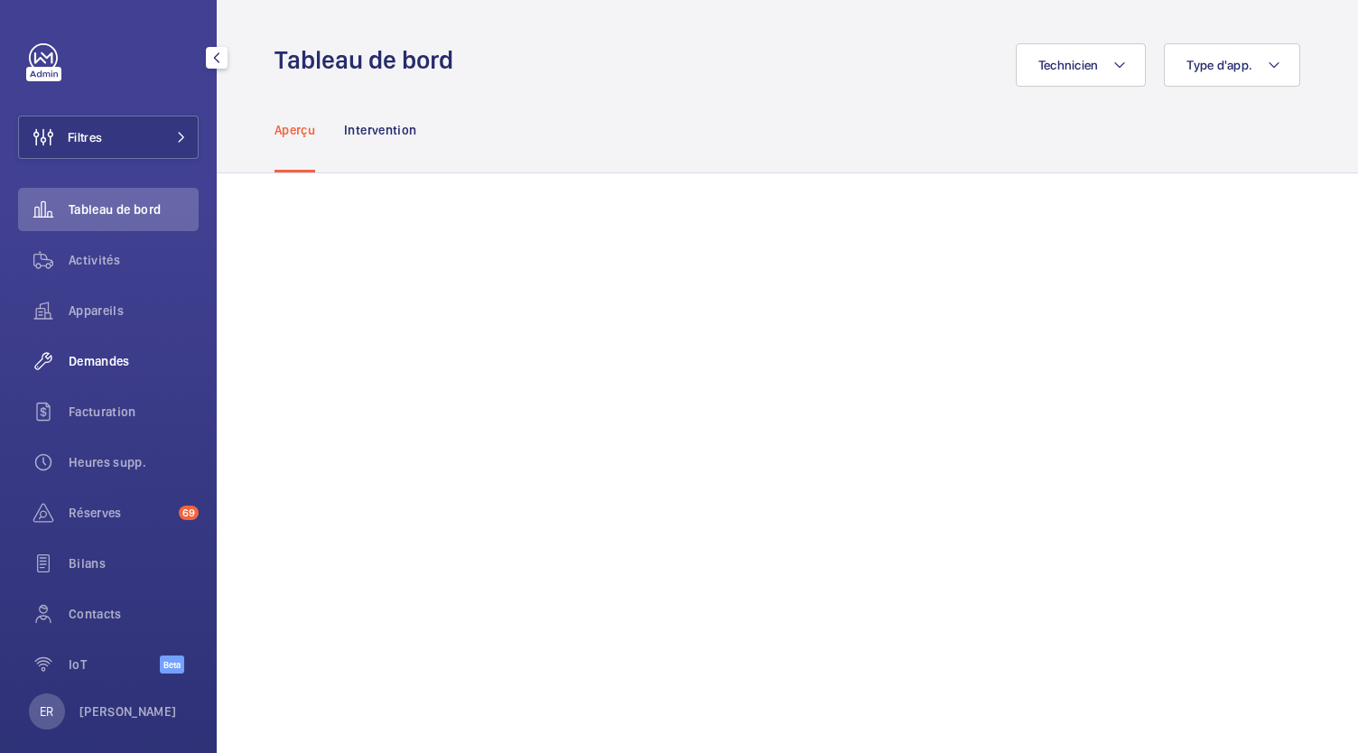
click at [111, 370] on div "Demandes" at bounding box center [108, 361] width 181 height 43
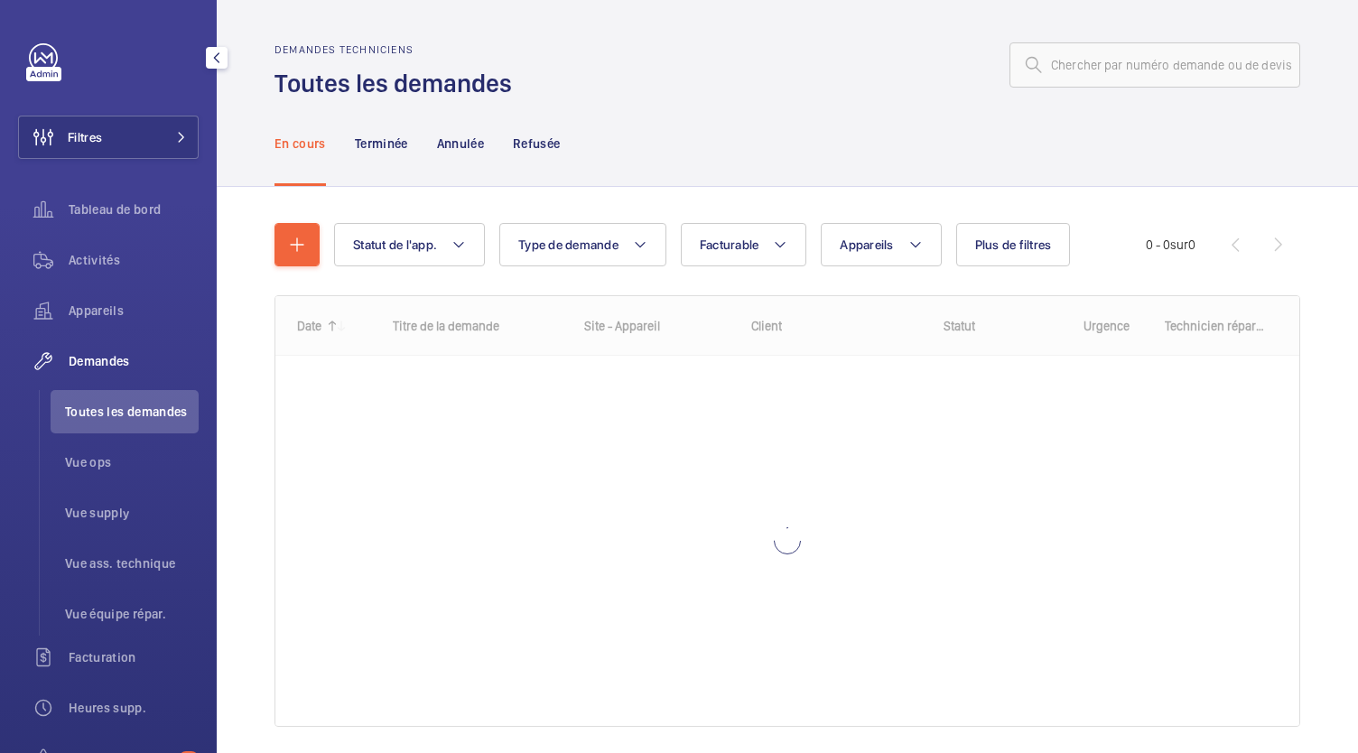
click at [124, 417] on span "Toutes les demandes" at bounding box center [132, 412] width 134 height 18
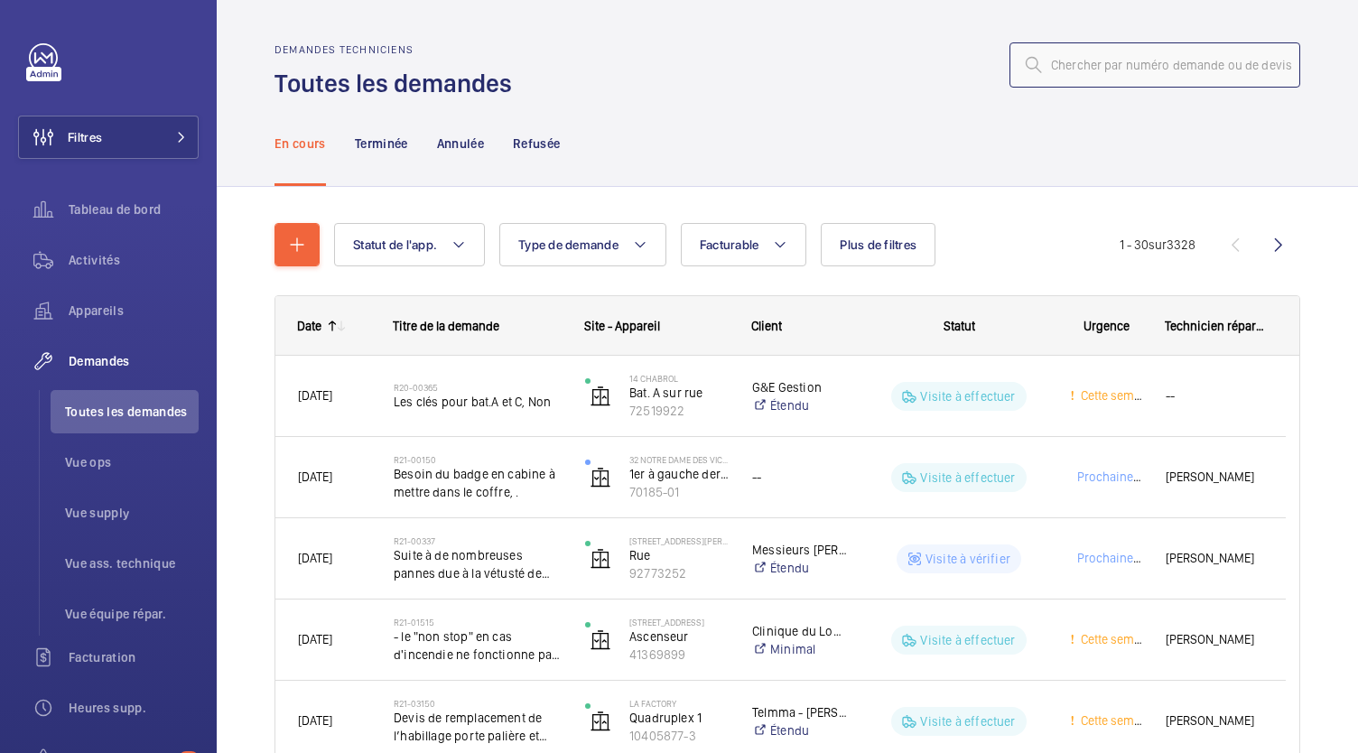
click at [1091, 50] on input "text" at bounding box center [1155, 64] width 291 height 45
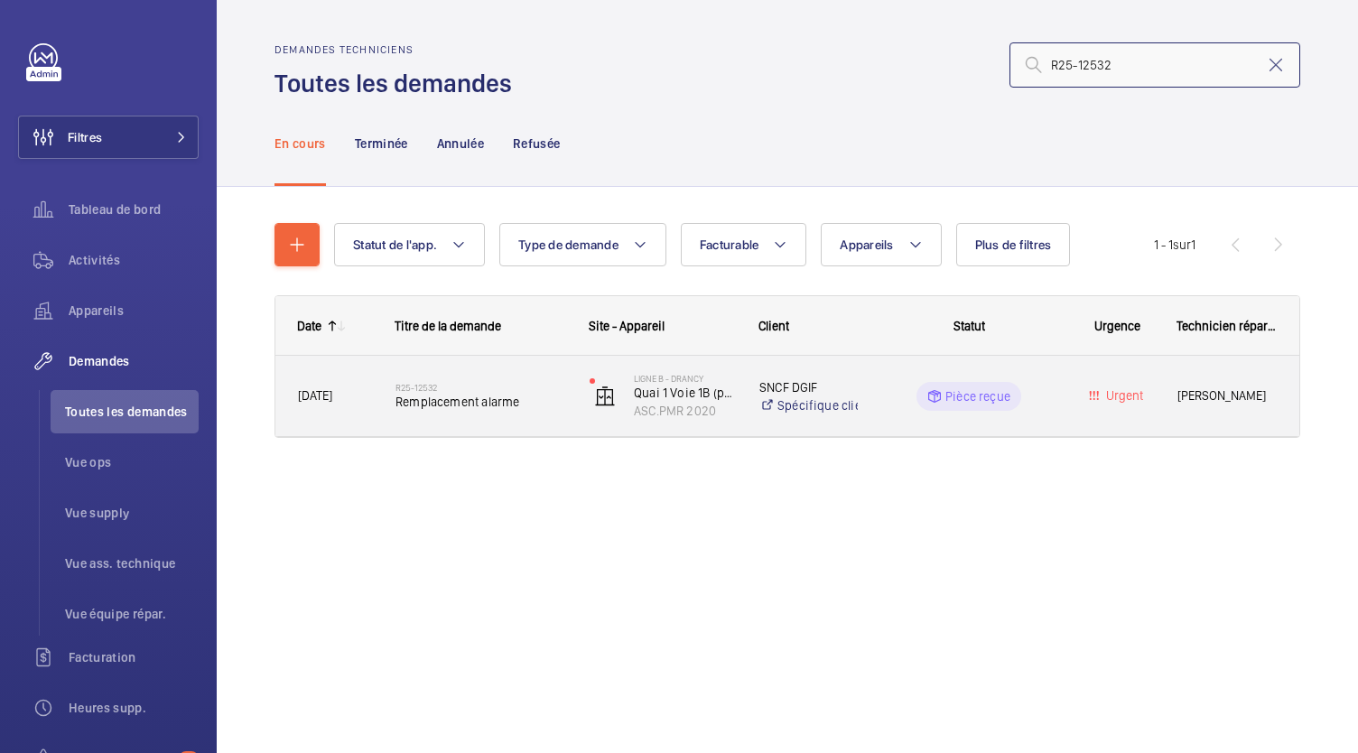
type input "R25-12532"
click at [479, 398] on span "Remplacement alarme" at bounding box center [481, 402] width 171 height 18
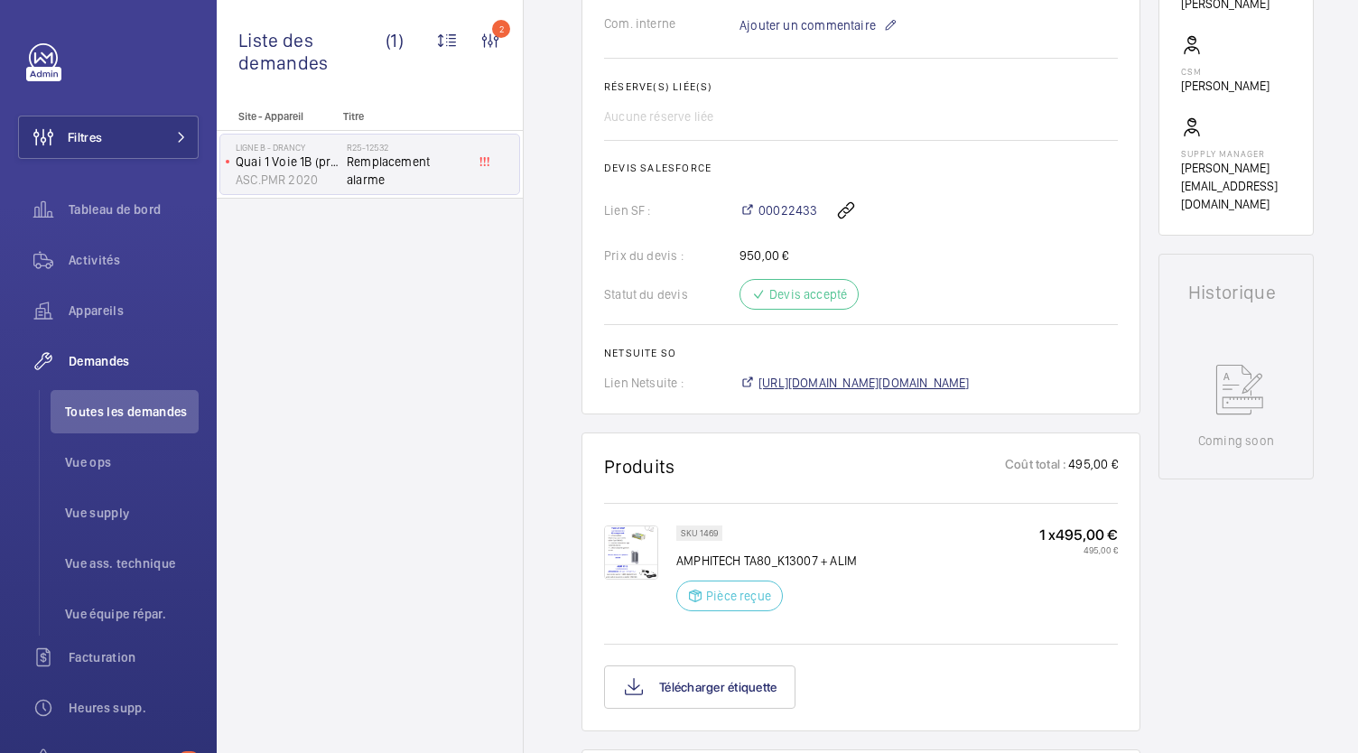
scroll to position [631, 0]
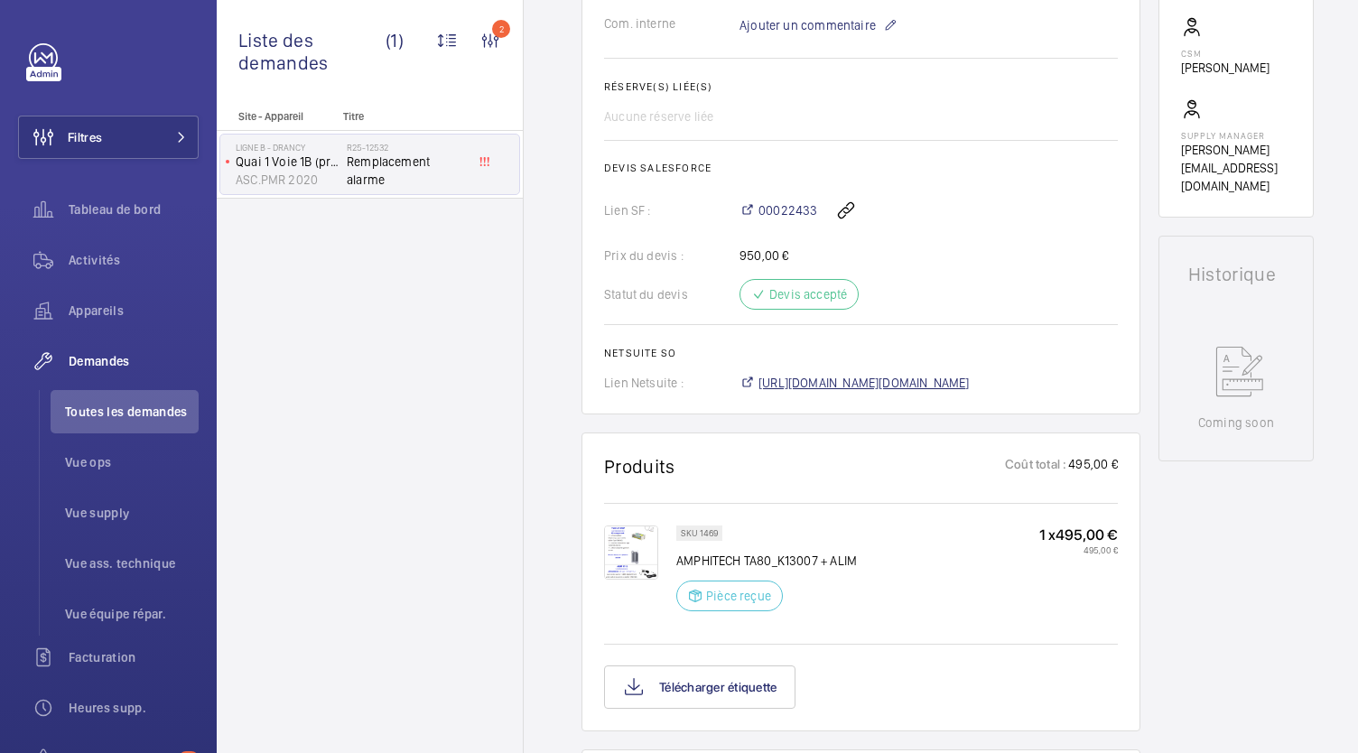
click at [822, 384] on span "https://6461500.app.netsuite.com/app/accounting/transactions/salesord.nl?id=302…" at bounding box center [864, 383] width 211 height 18
click at [893, 377] on span "https://6461500.app.netsuite.com/app/accounting/transactions/salesord.nl?id=302…" at bounding box center [864, 383] width 211 height 18
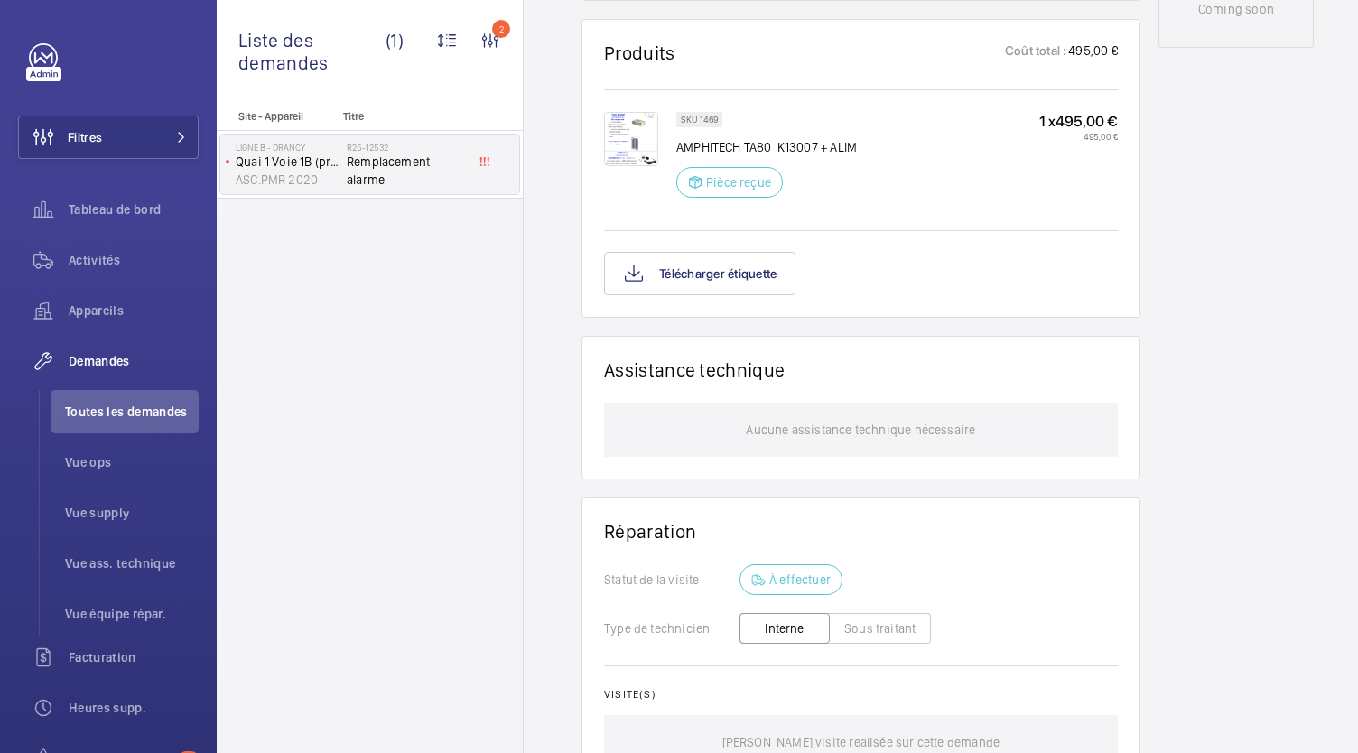
scroll to position [1046, 0]
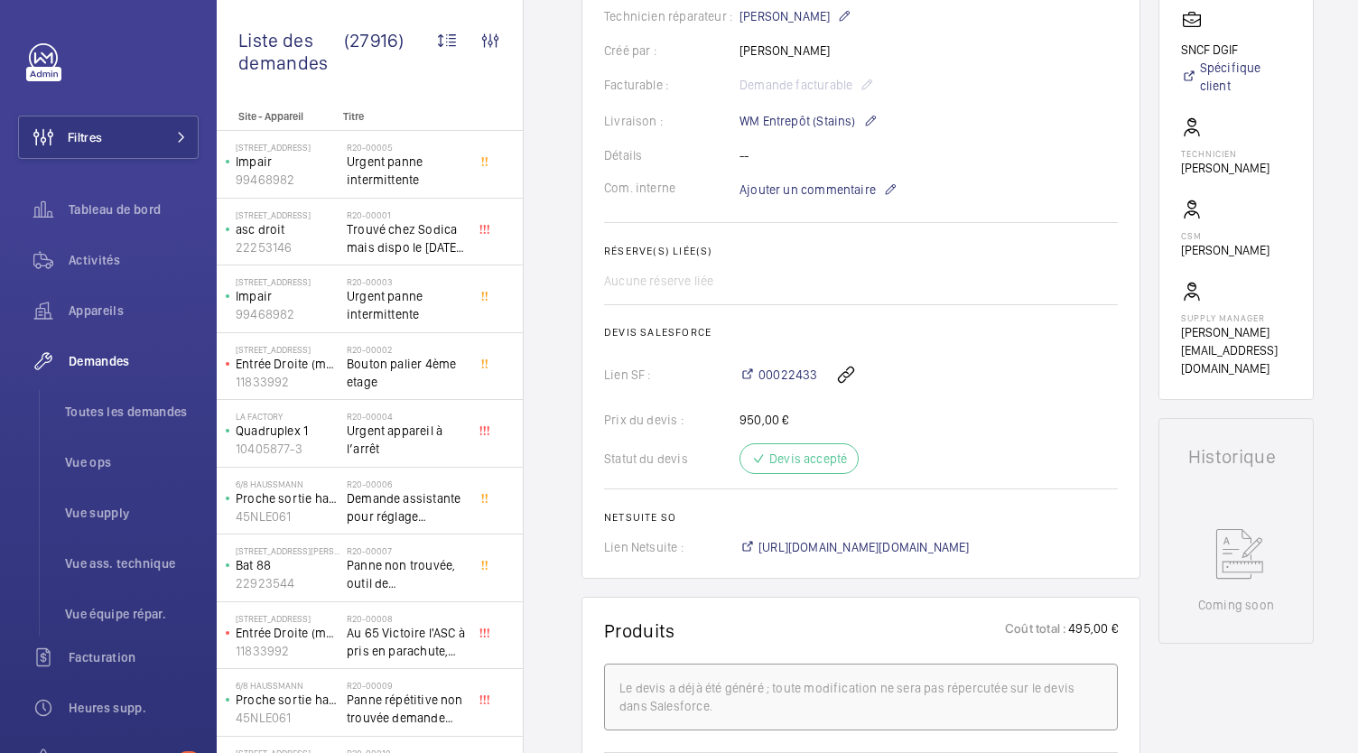
scroll to position [666, 0]
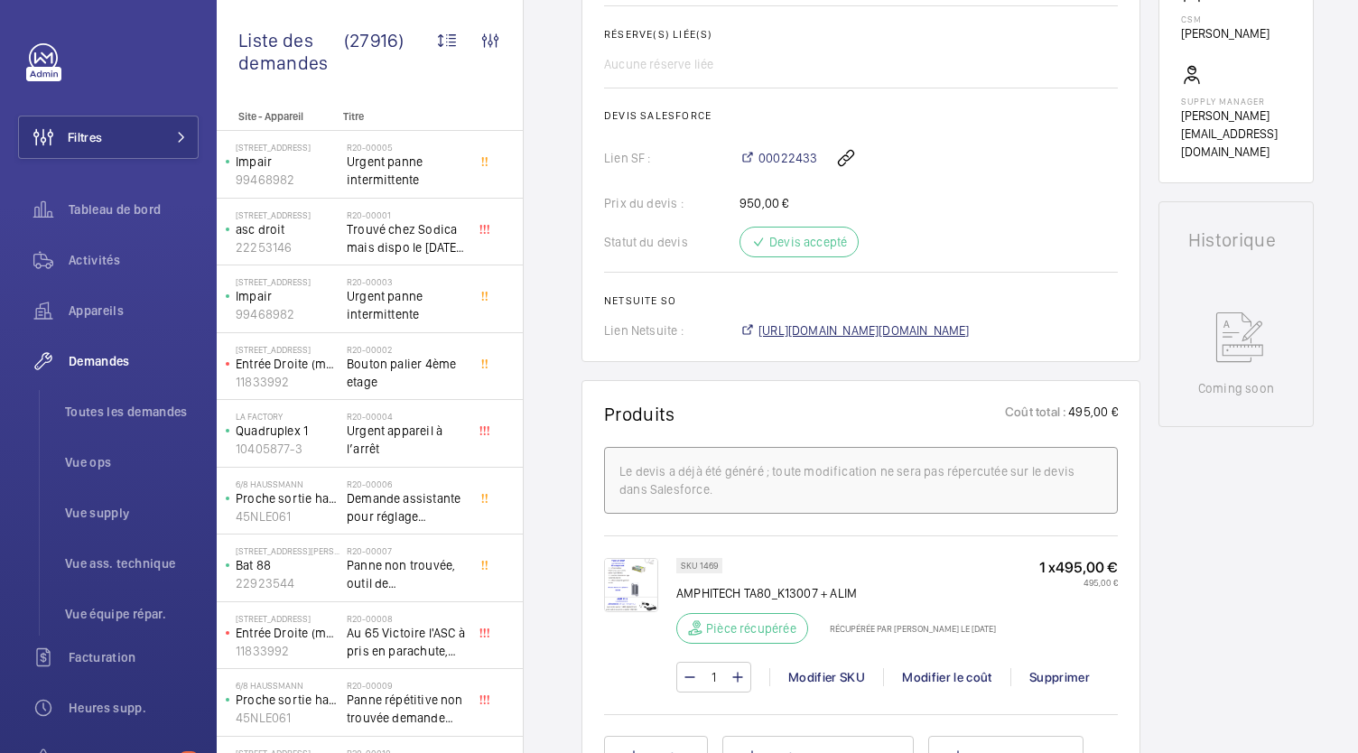
click at [888, 325] on span "[URL][DOMAIN_NAME][DOMAIN_NAME]" at bounding box center [864, 331] width 211 height 18
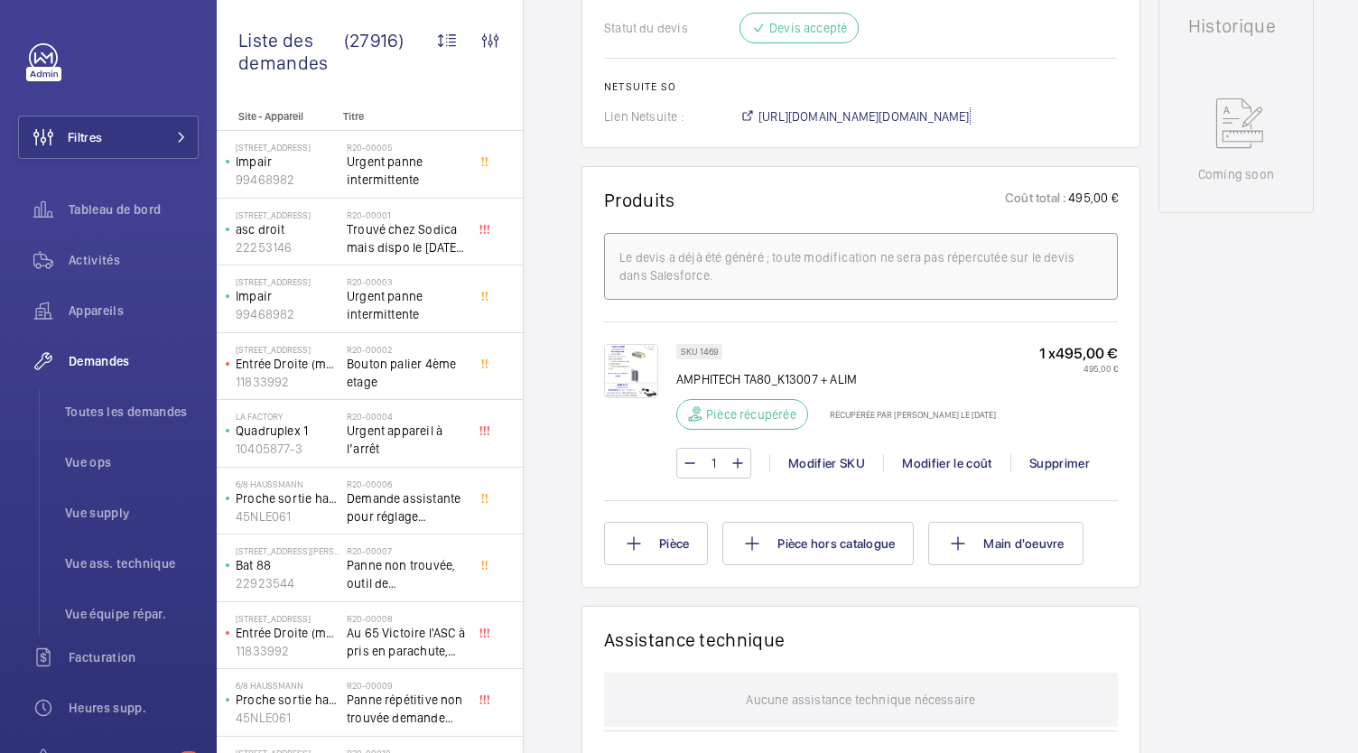
scroll to position [881, 0]
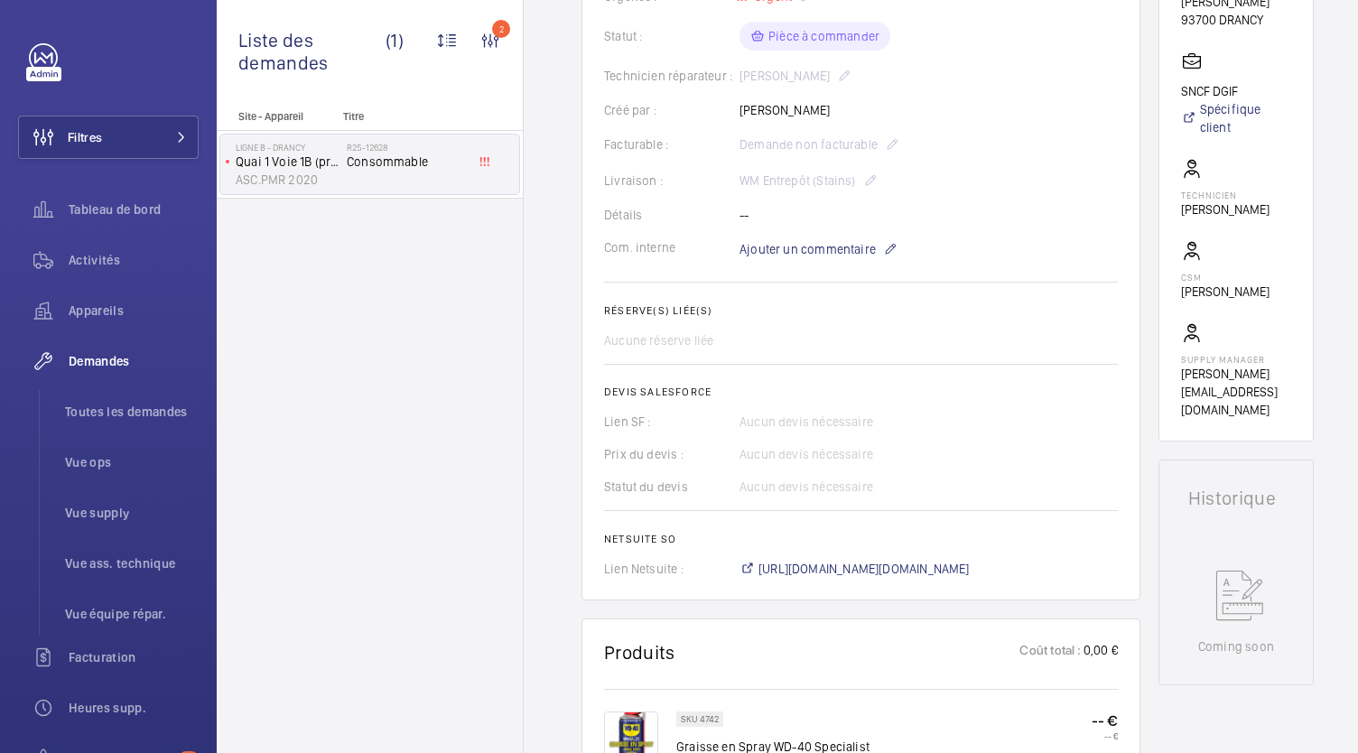
scroll to position [760, 0]
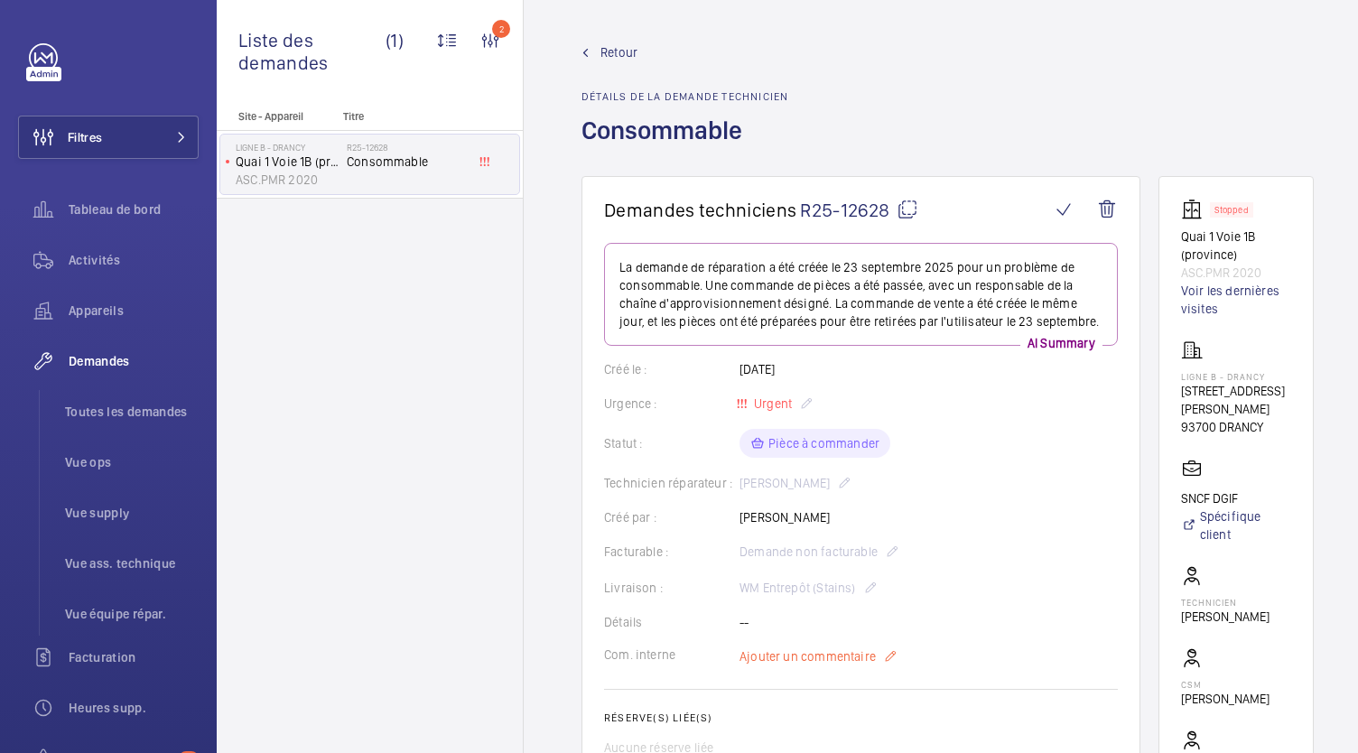
drag, startPoint x: 816, startPoint y: 349, endPoint x: 805, endPoint y: 645, distance: 296.4
click at [805, 645] on wm-front-card-body "La demande de réparation a été créée le 23 septembre 2025 pour un problème de c…" at bounding box center [861, 614] width 514 height 742
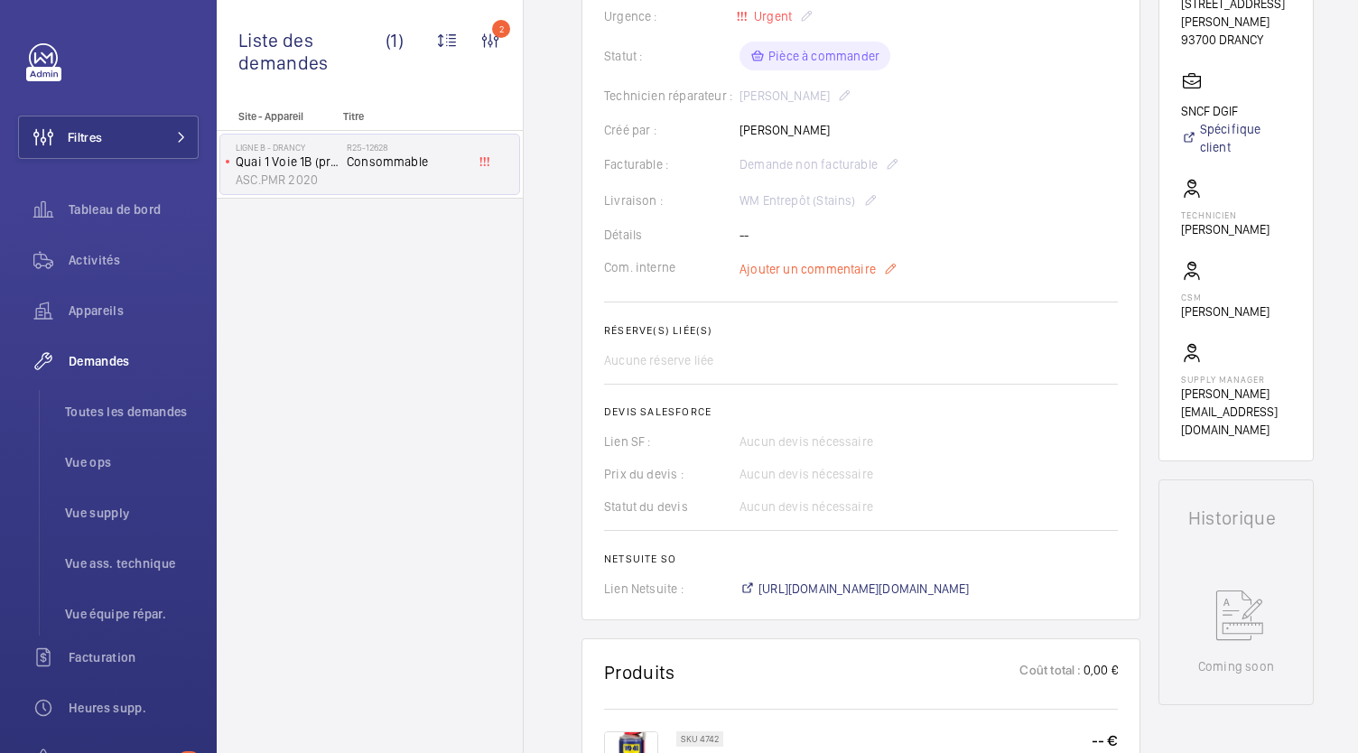
scroll to position [388, 0]
click at [835, 590] on span "[URL][DOMAIN_NAME][DOMAIN_NAME]" at bounding box center [864, 588] width 211 height 18
click at [522, 557] on div "Site - Appareil Titre LIGNE B - DRANCY Quai 1 Voie 1B (province) ASC.PMR 2020 R…" at bounding box center [370, 431] width 306 height 643
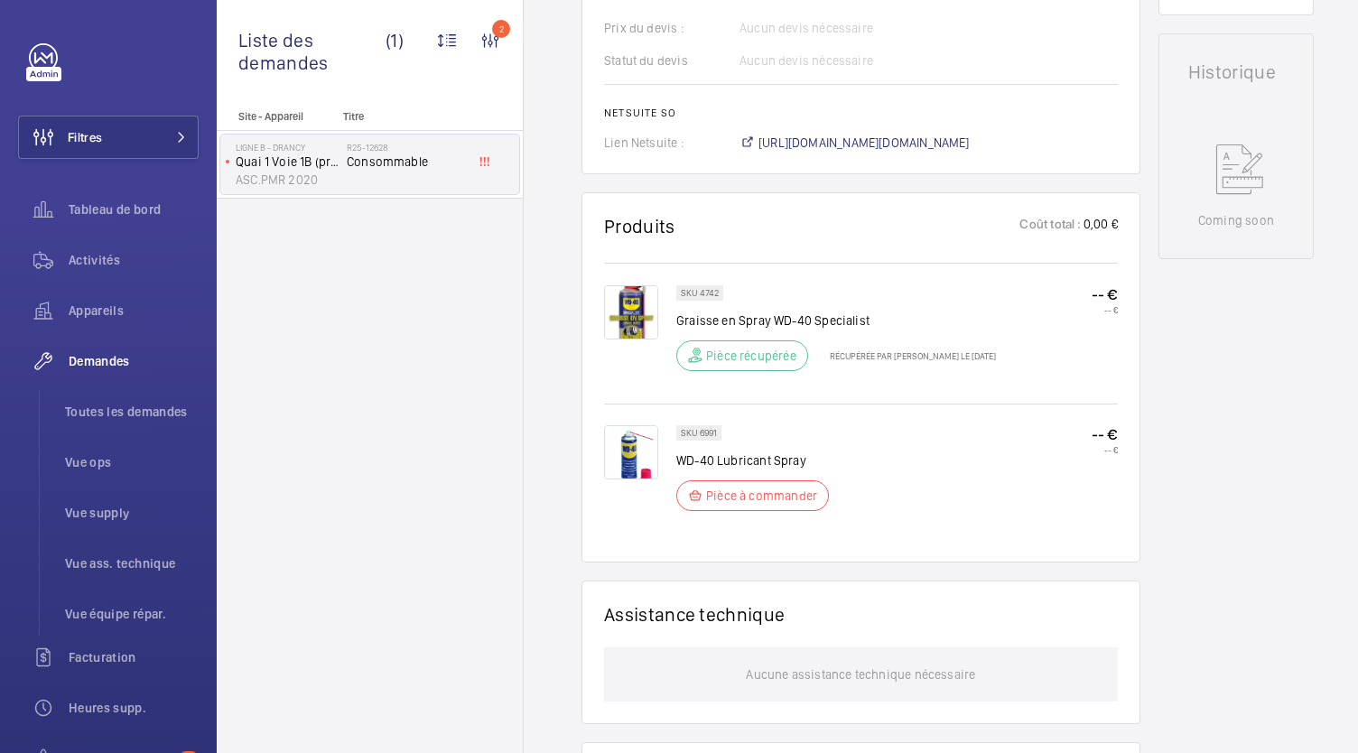
scroll to position [833, 0]
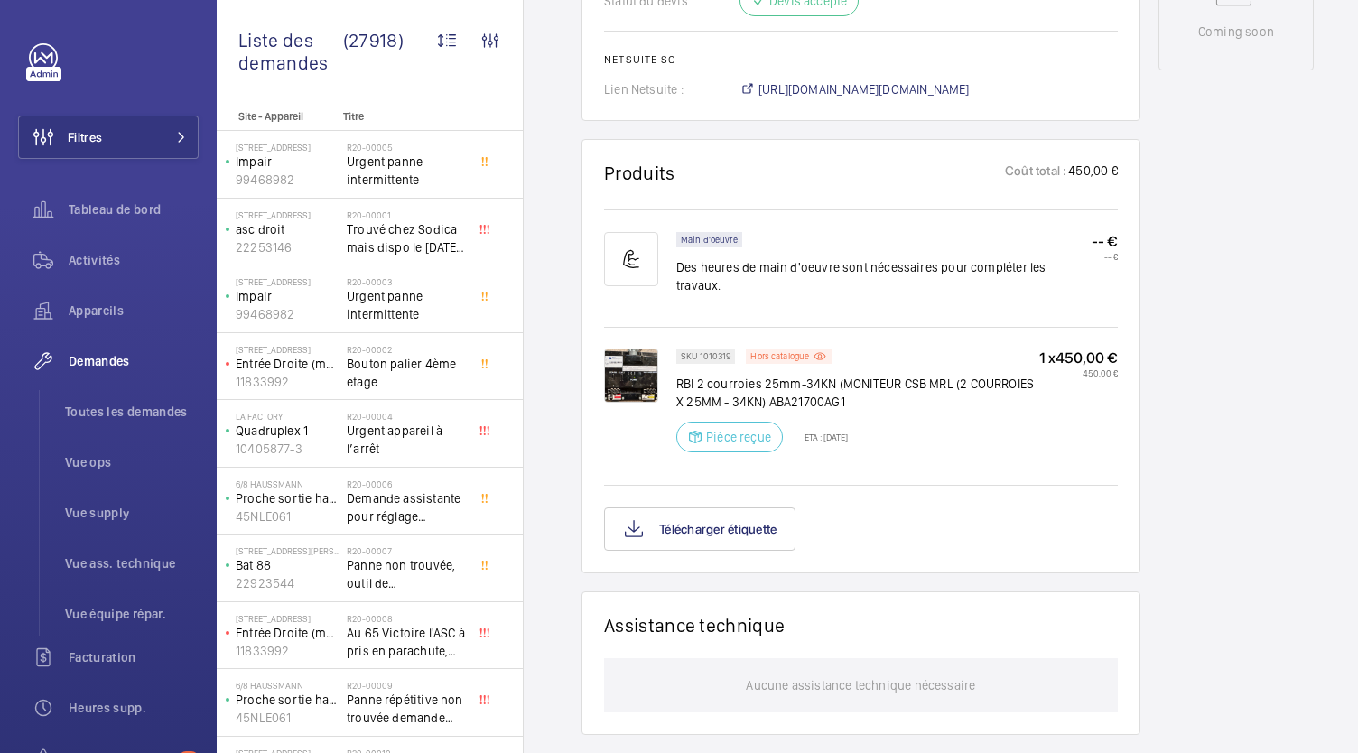
scroll to position [985, 0]
click at [793, 508] on button "Télécharger étiquette" at bounding box center [699, 529] width 191 height 43
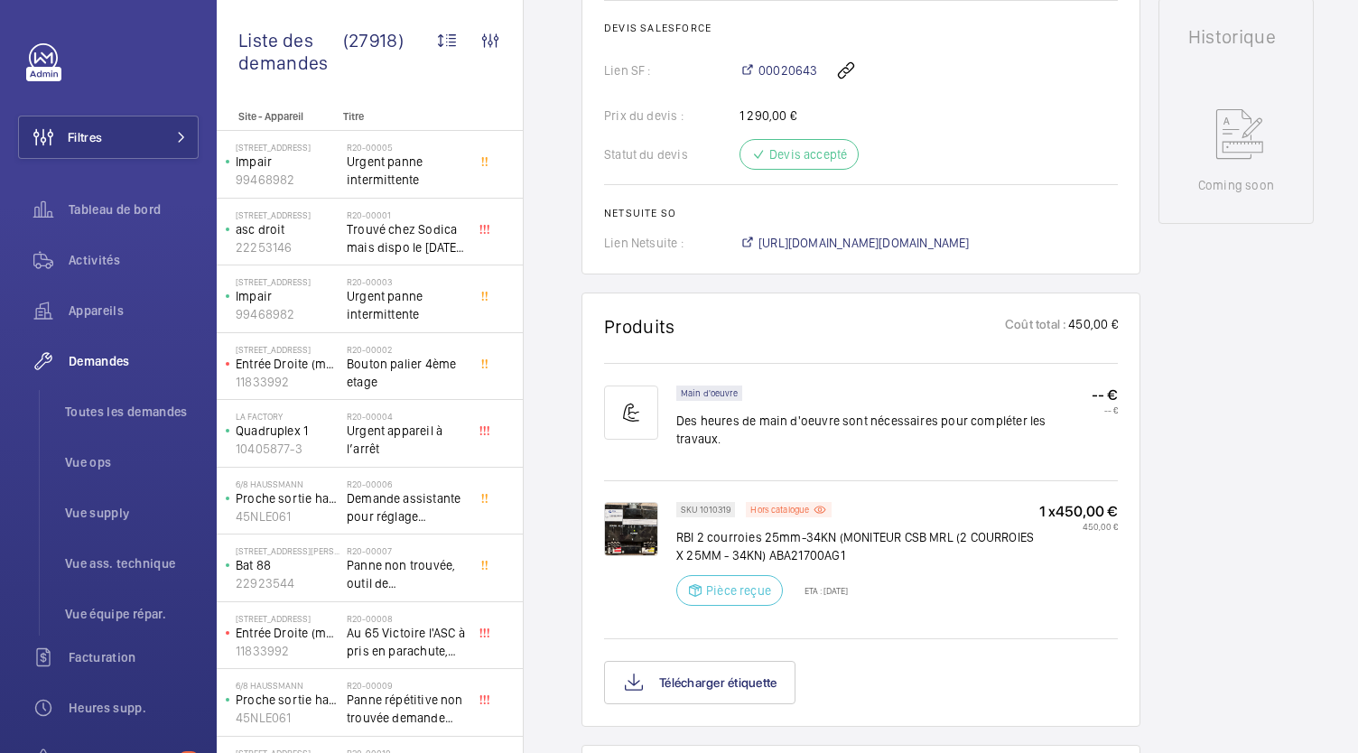
scroll to position [827, 0]
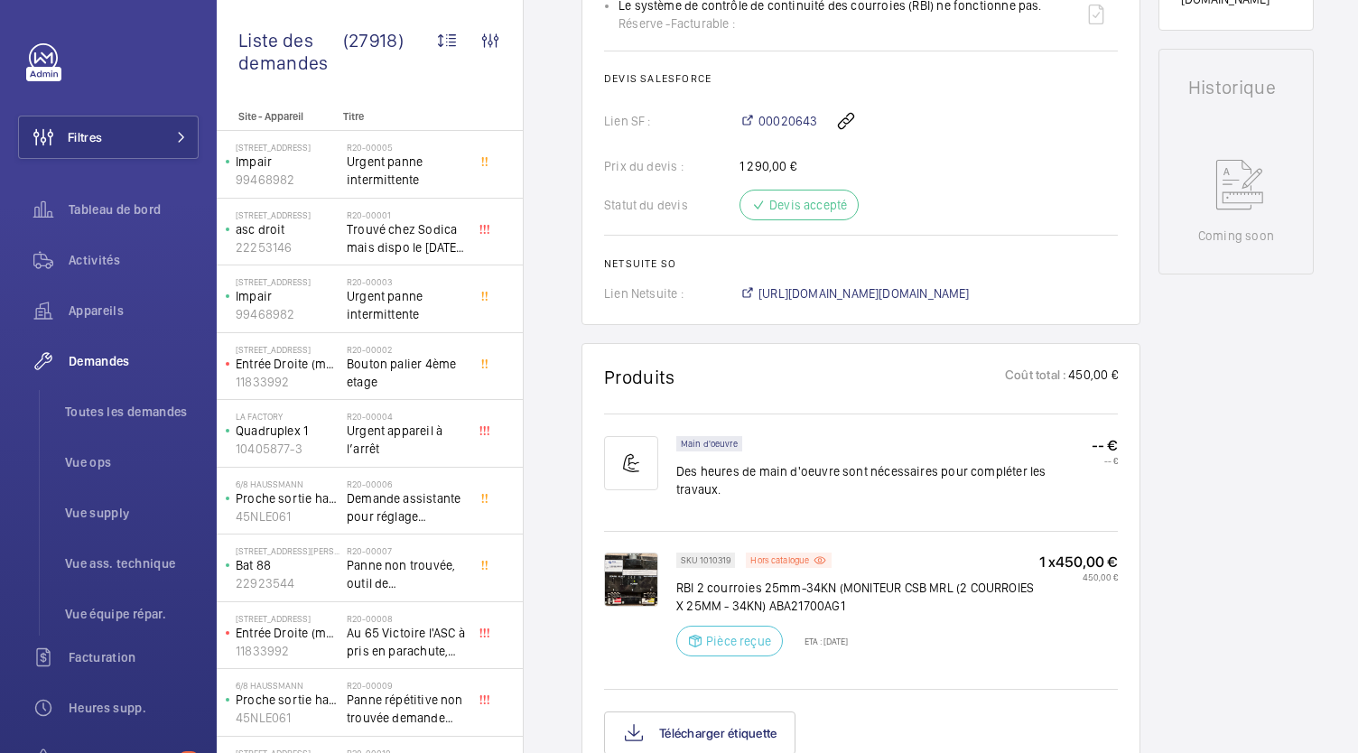
scroll to position [970, 0]
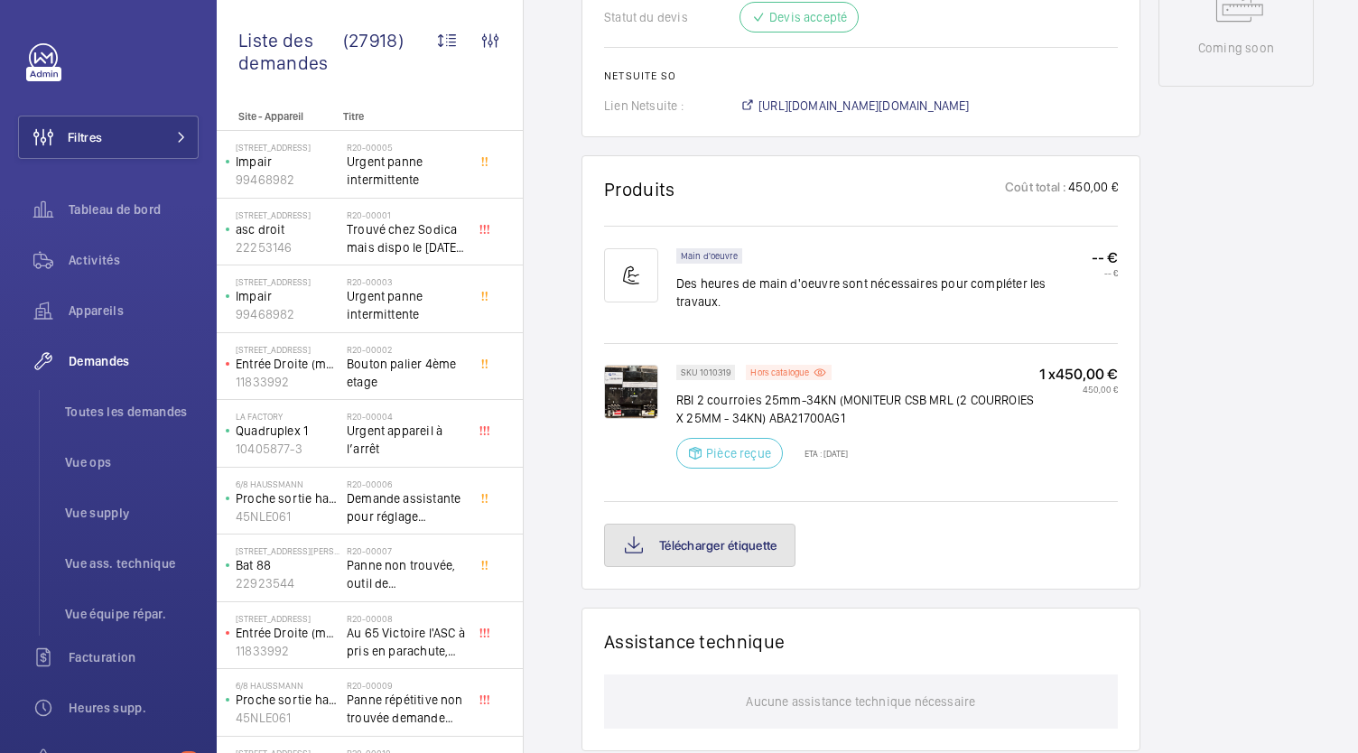
click at [737, 543] on button "Télécharger étiquette" at bounding box center [699, 545] width 191 height 43
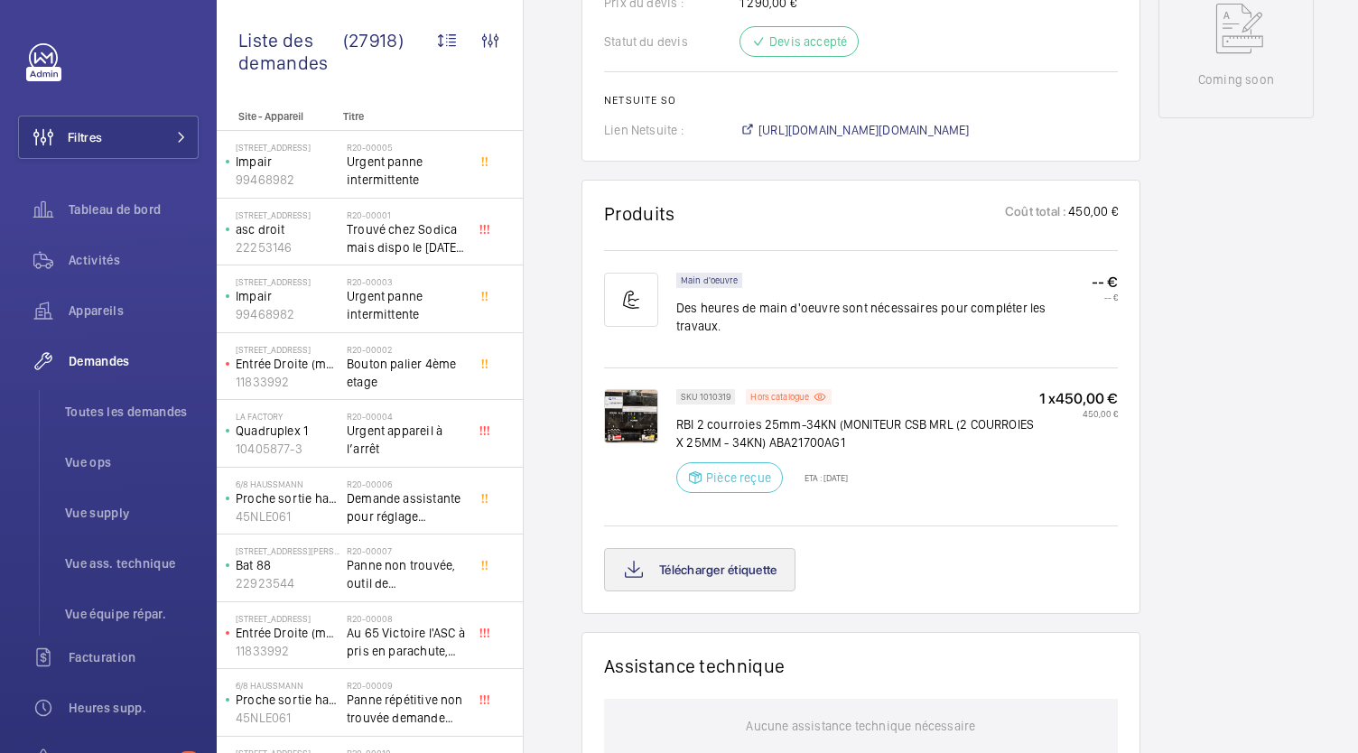
scroll to position [956, 0]
click at [751, 548] on button "Télécharger étiquette" at bounding box center [699, 569] width 191 height 43
